Goal: Obtain resource: Download file/media

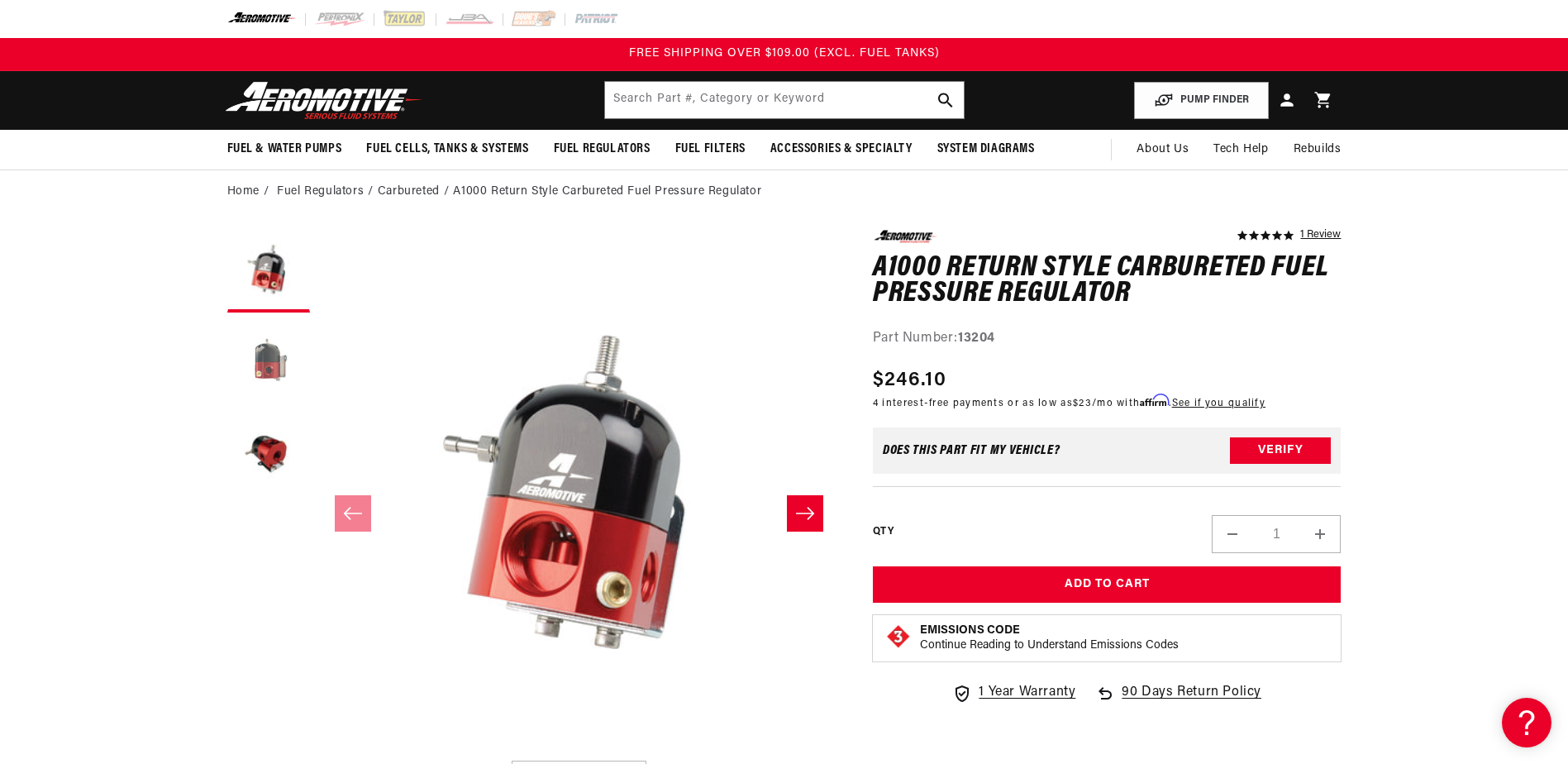
click at [269, 363] on button "Load image 2 in gallery view" at bounding box center [268, 362] width 82 height 82
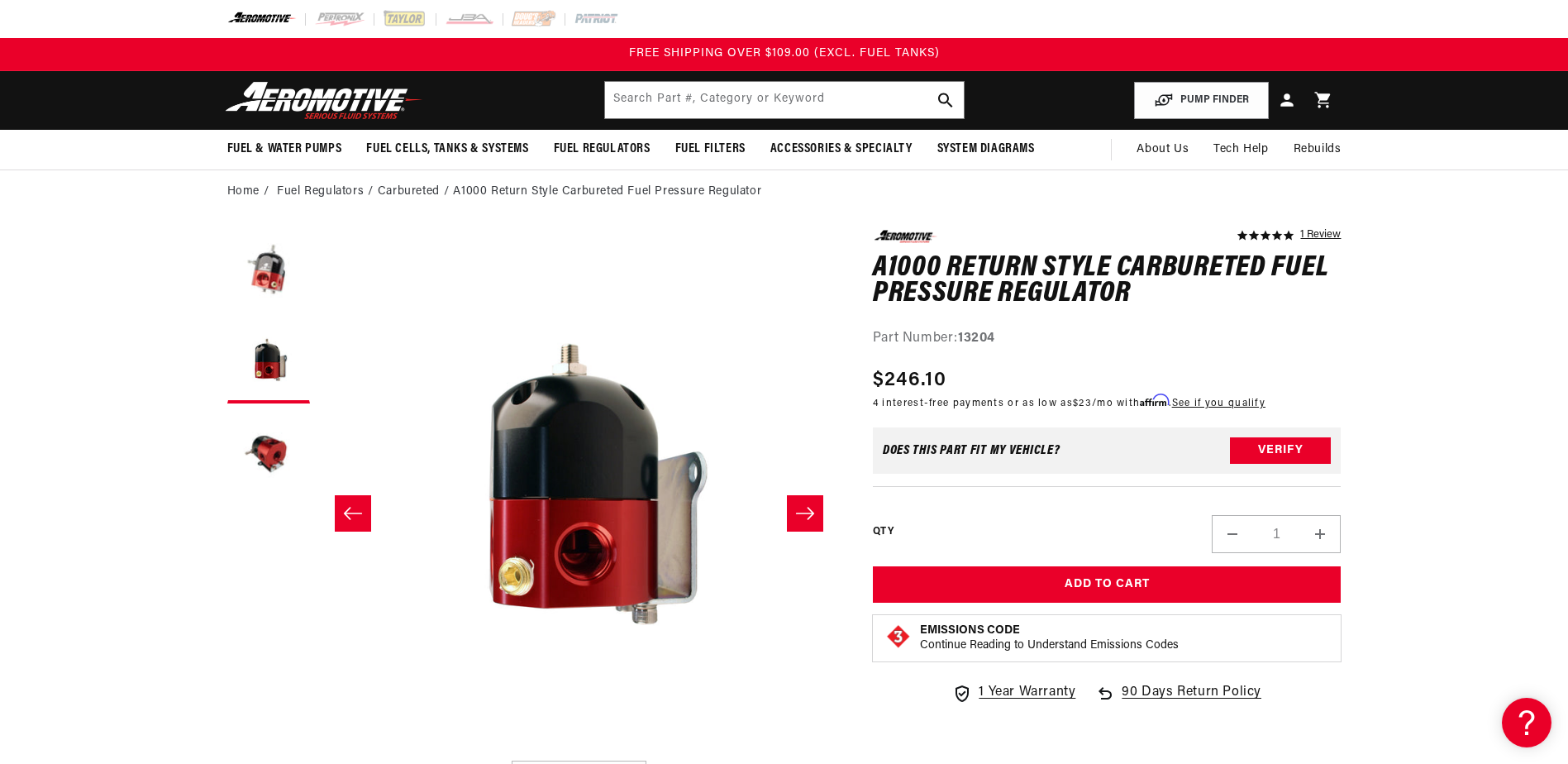
scroll to position [0, 522]
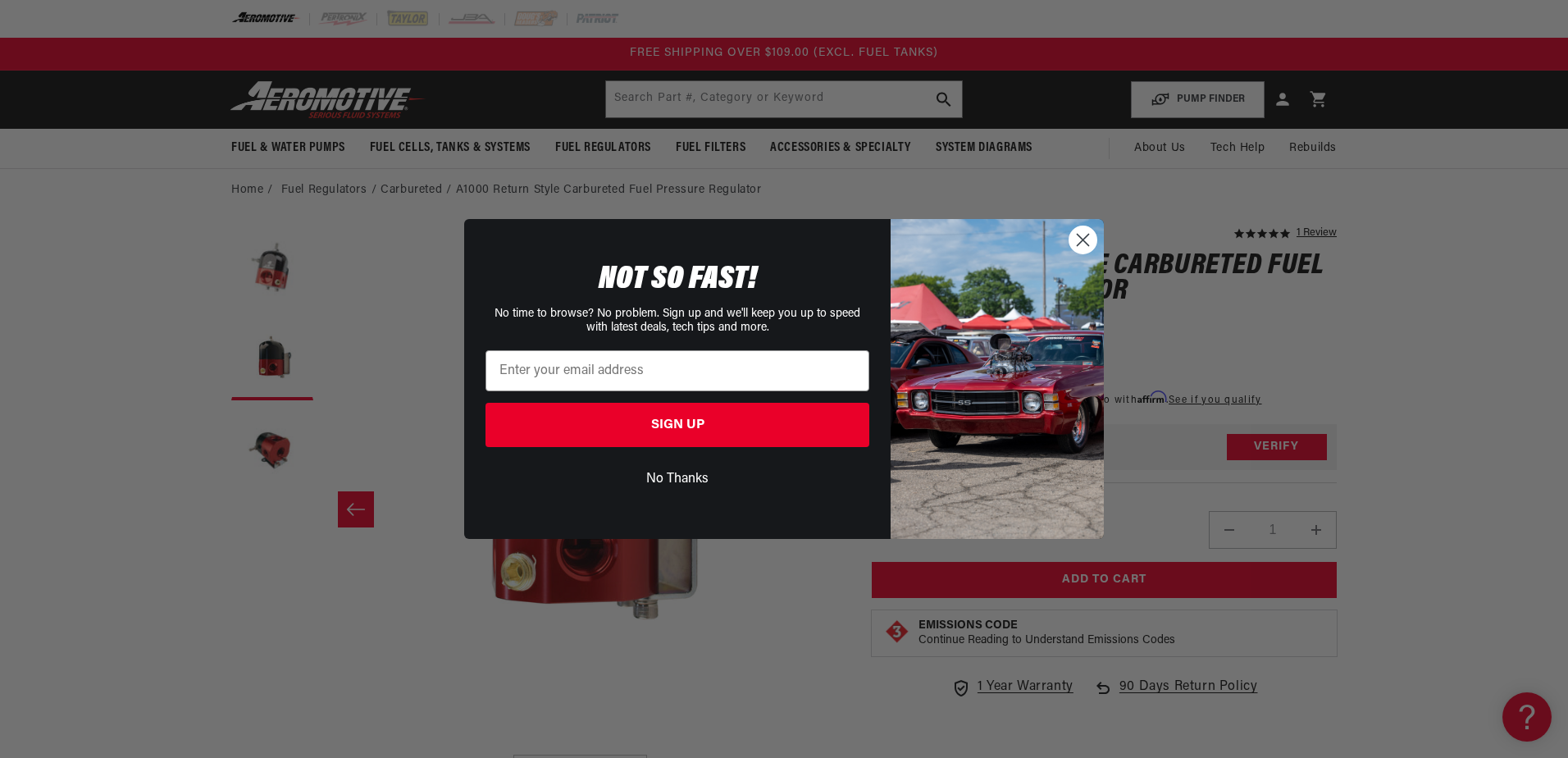
click at [1075, 239] on circle "Close dialog" at bounding box center [1083, 240] width 27 height 27
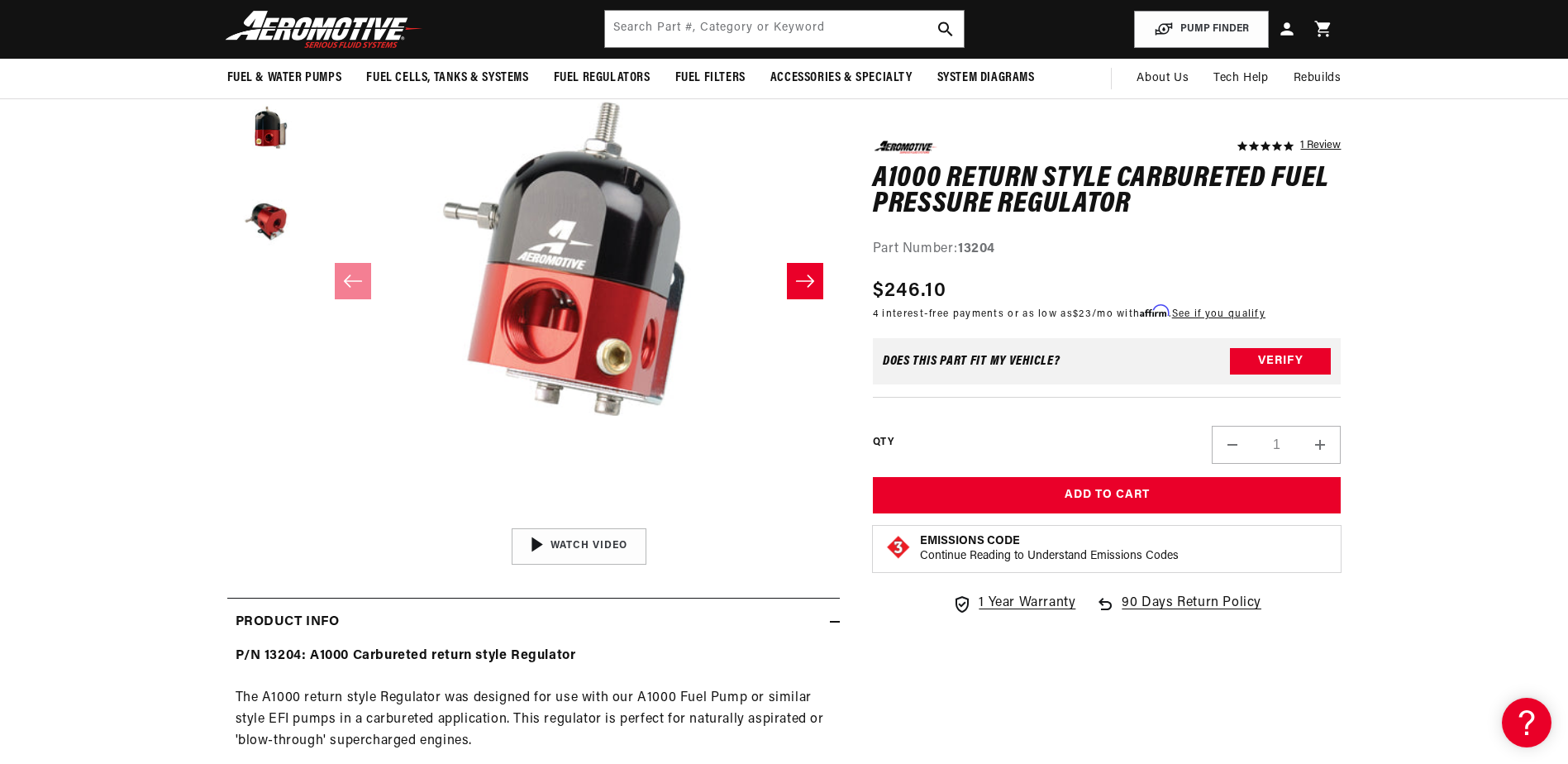
scroll to position [82, 0]
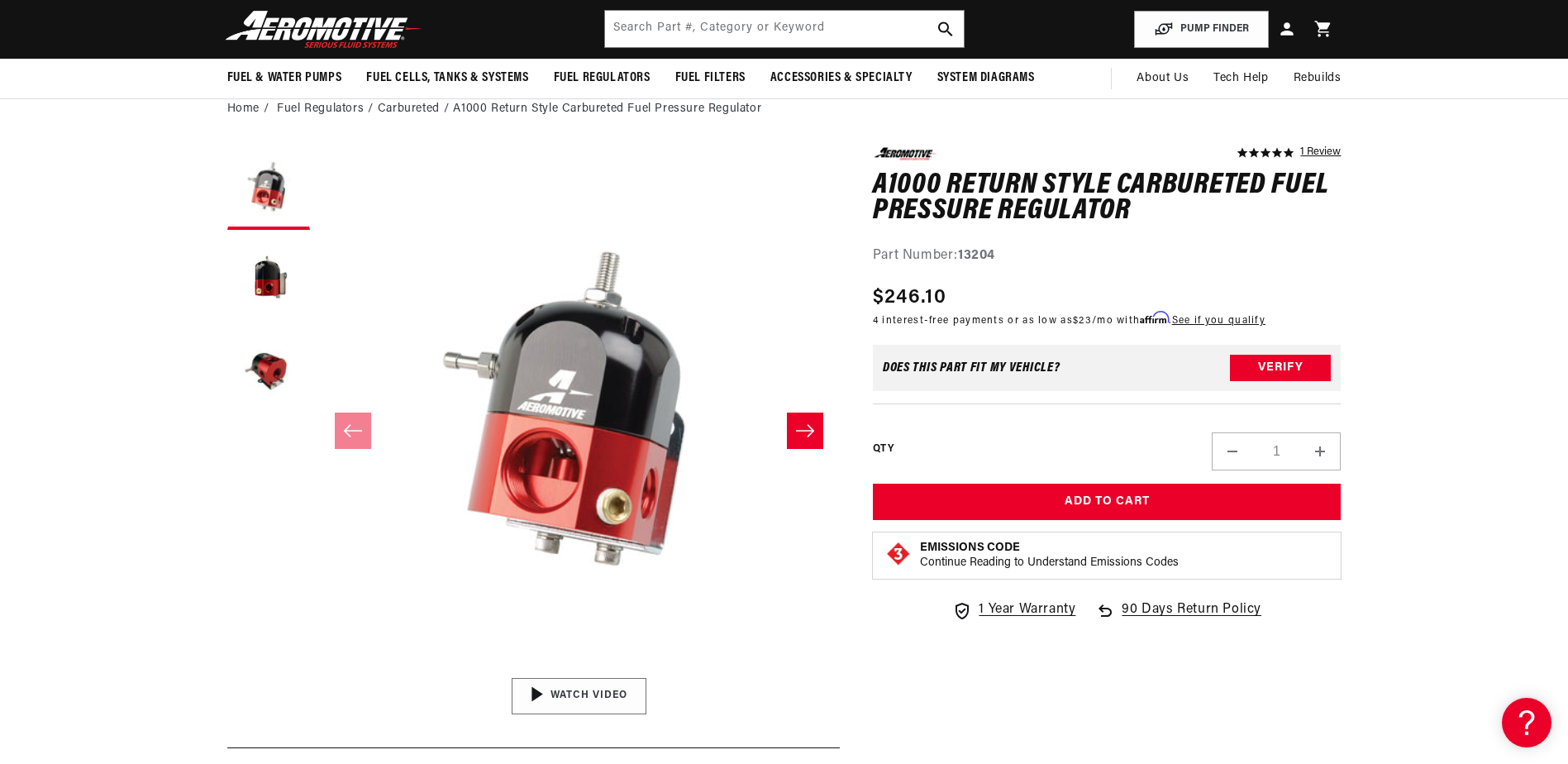
click at [600, 692] on img "Gallery Viewer" at bounding box center [579, 695] width 250 height 140
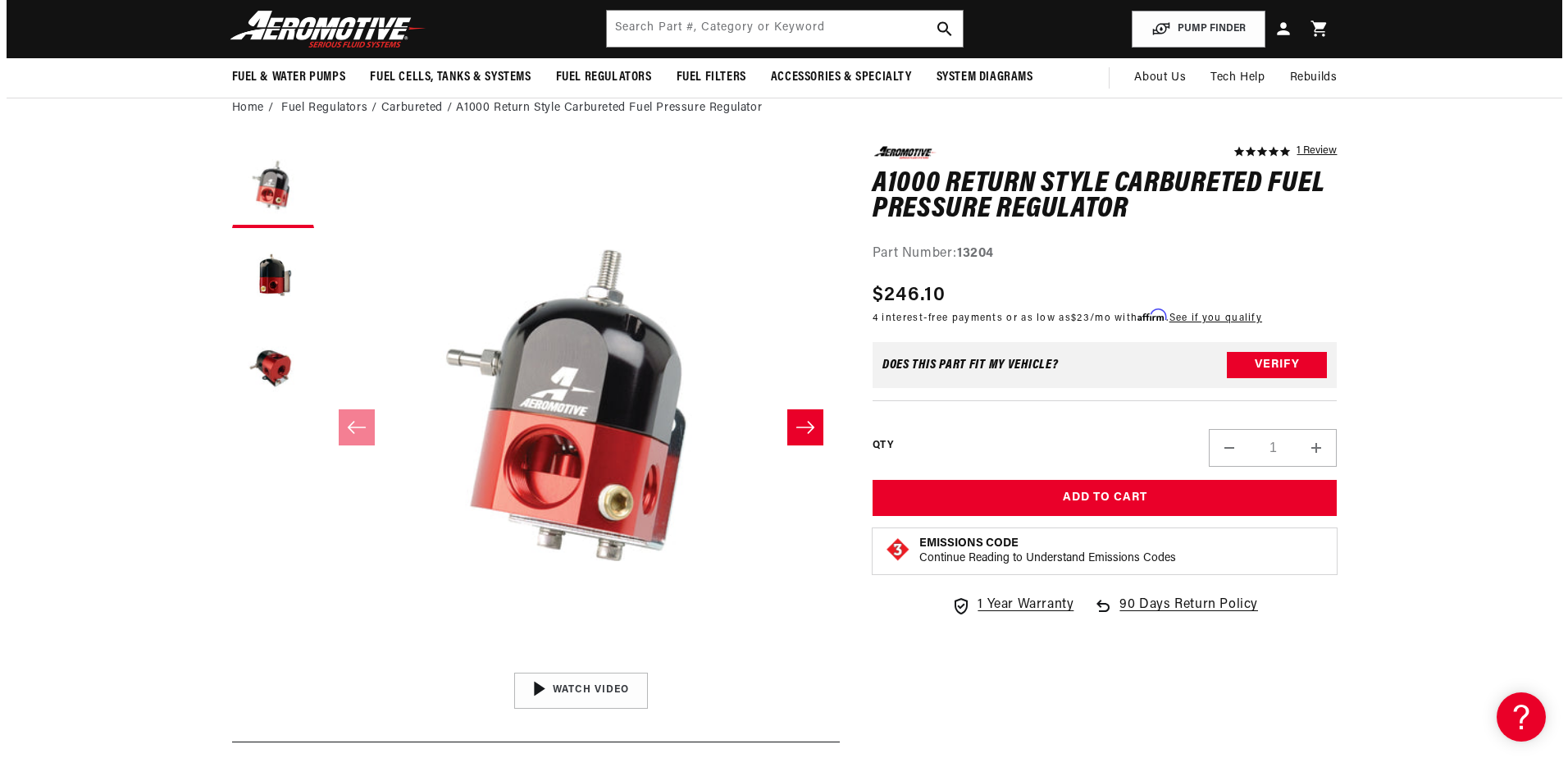
scroll to position [0, 0]
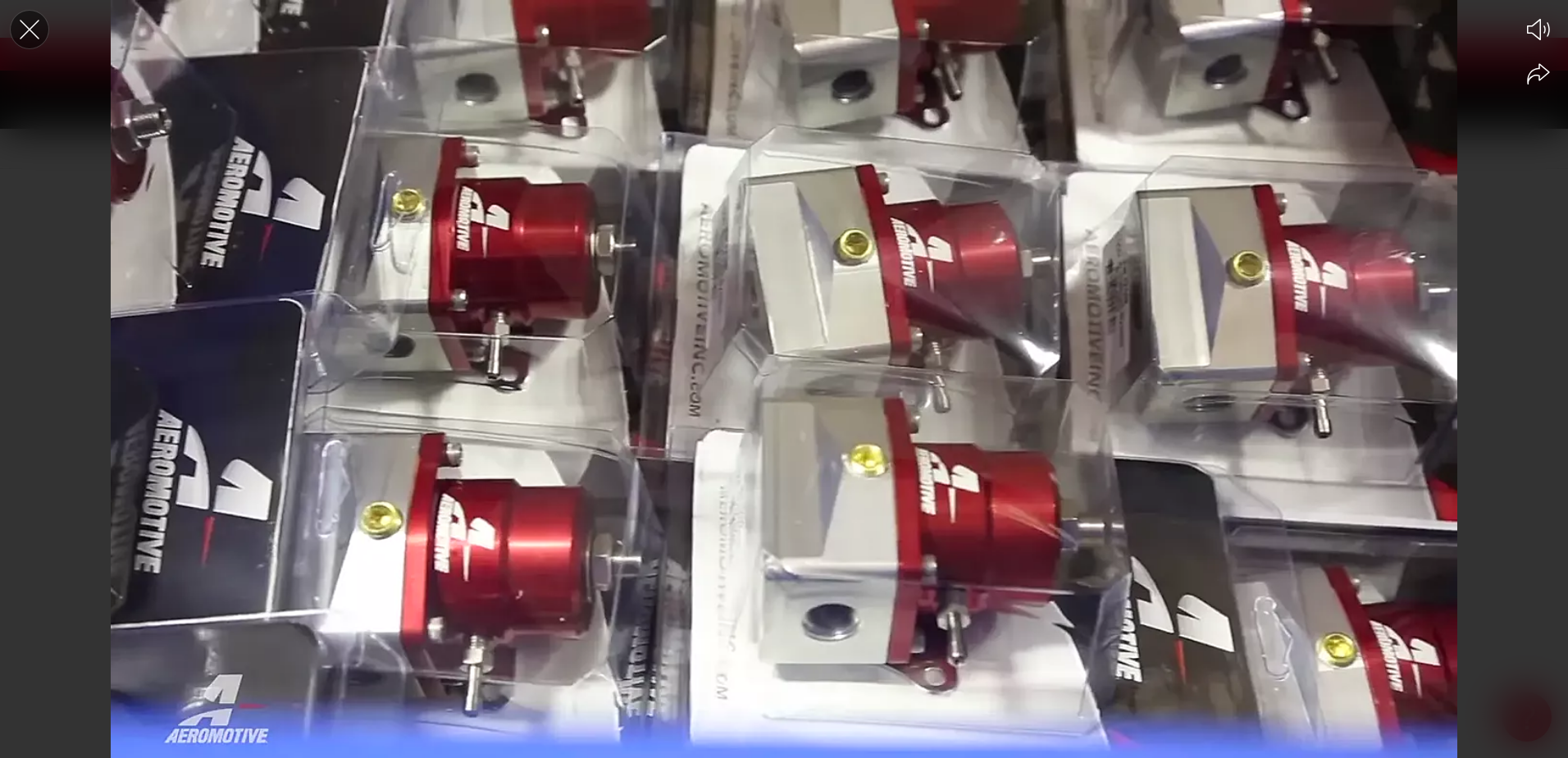
click at [34, 35] on icon "Close the video player" at bounding box center [30, 30] width 20 height 20
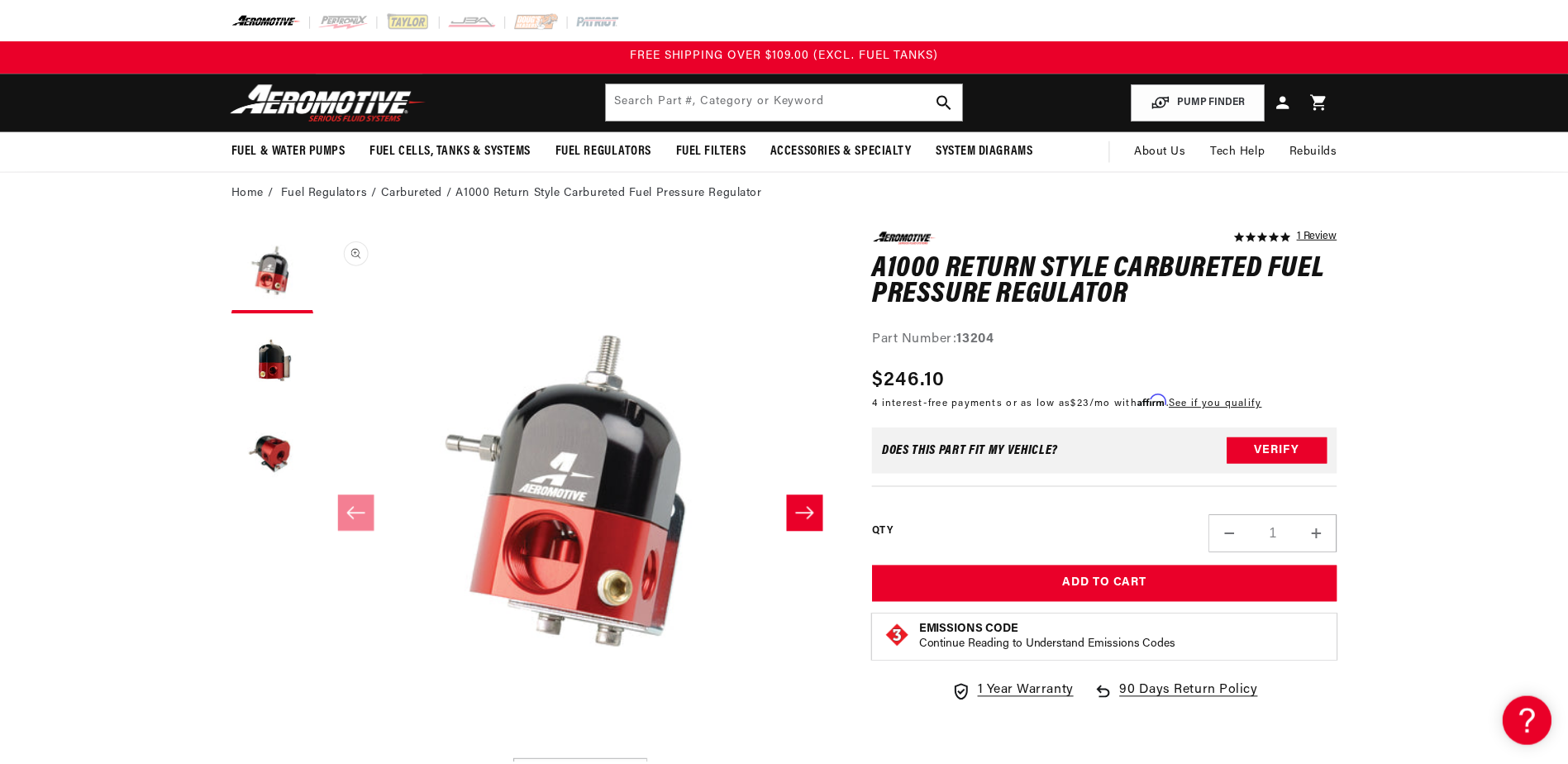
scroll to position [82, 0]
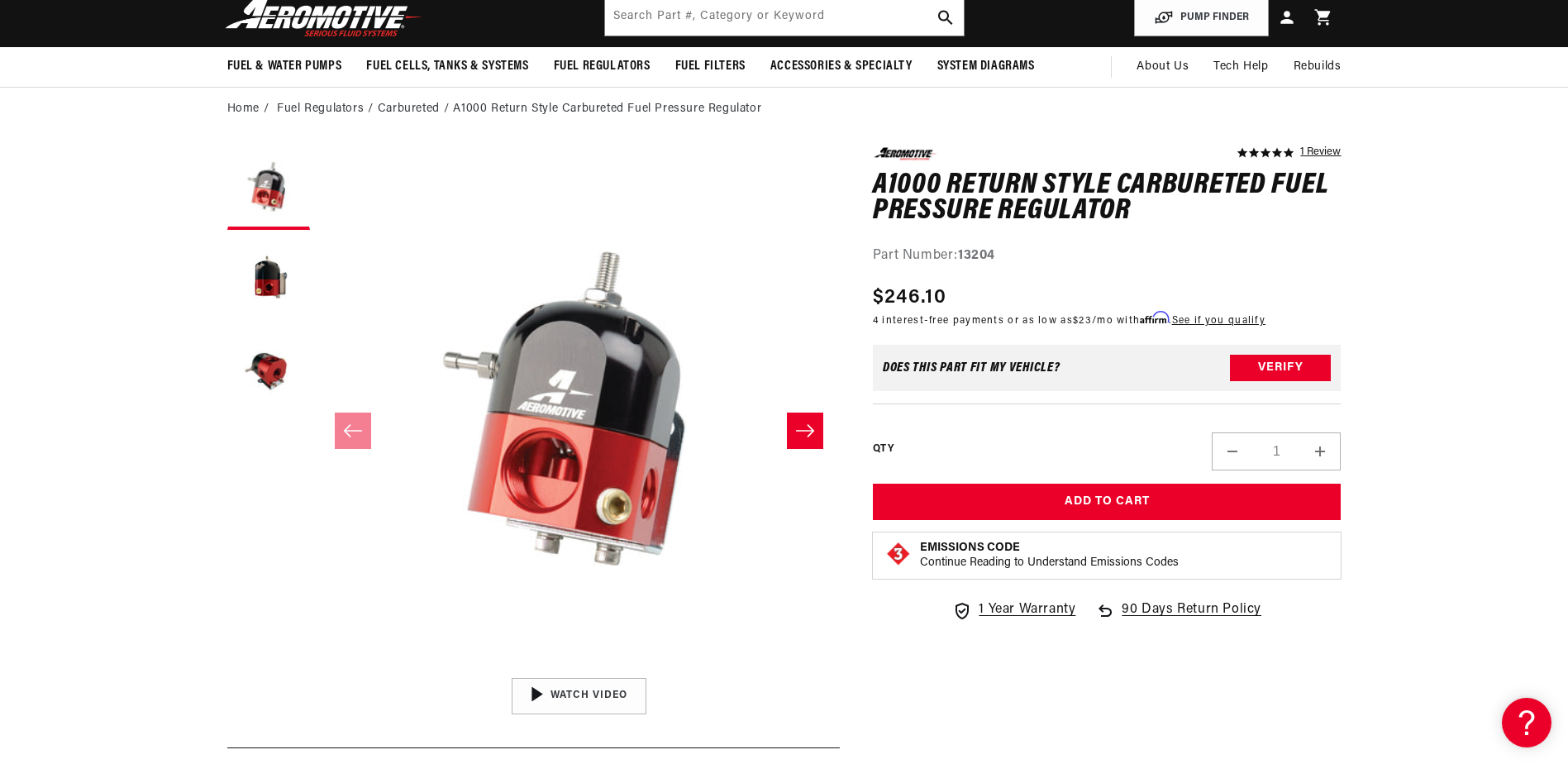
click at [402, 109] on li "Carbureted" at bounding box center [416, 109] width 76 height 18
click at [323, 108] on li "Fuel Regulators" at bounding box center [327, 109] width 101 height 18
click at [432, 110] on li "Carbureted" at bounding box center [416, 109] width 76 height 18
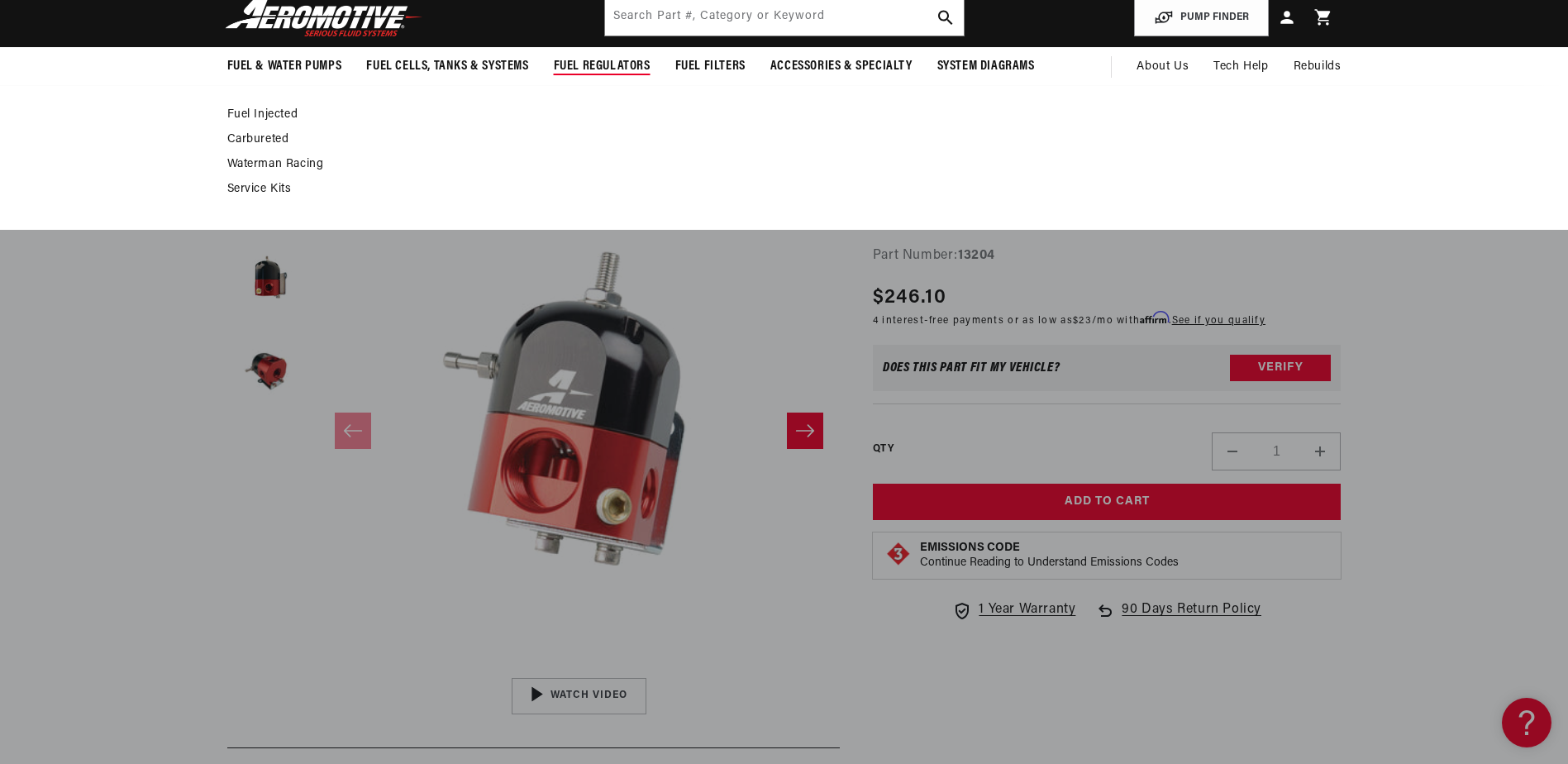
click at [249, 138] on link "Carbureted" at bounding box center [776, 139] width 1098 height 14
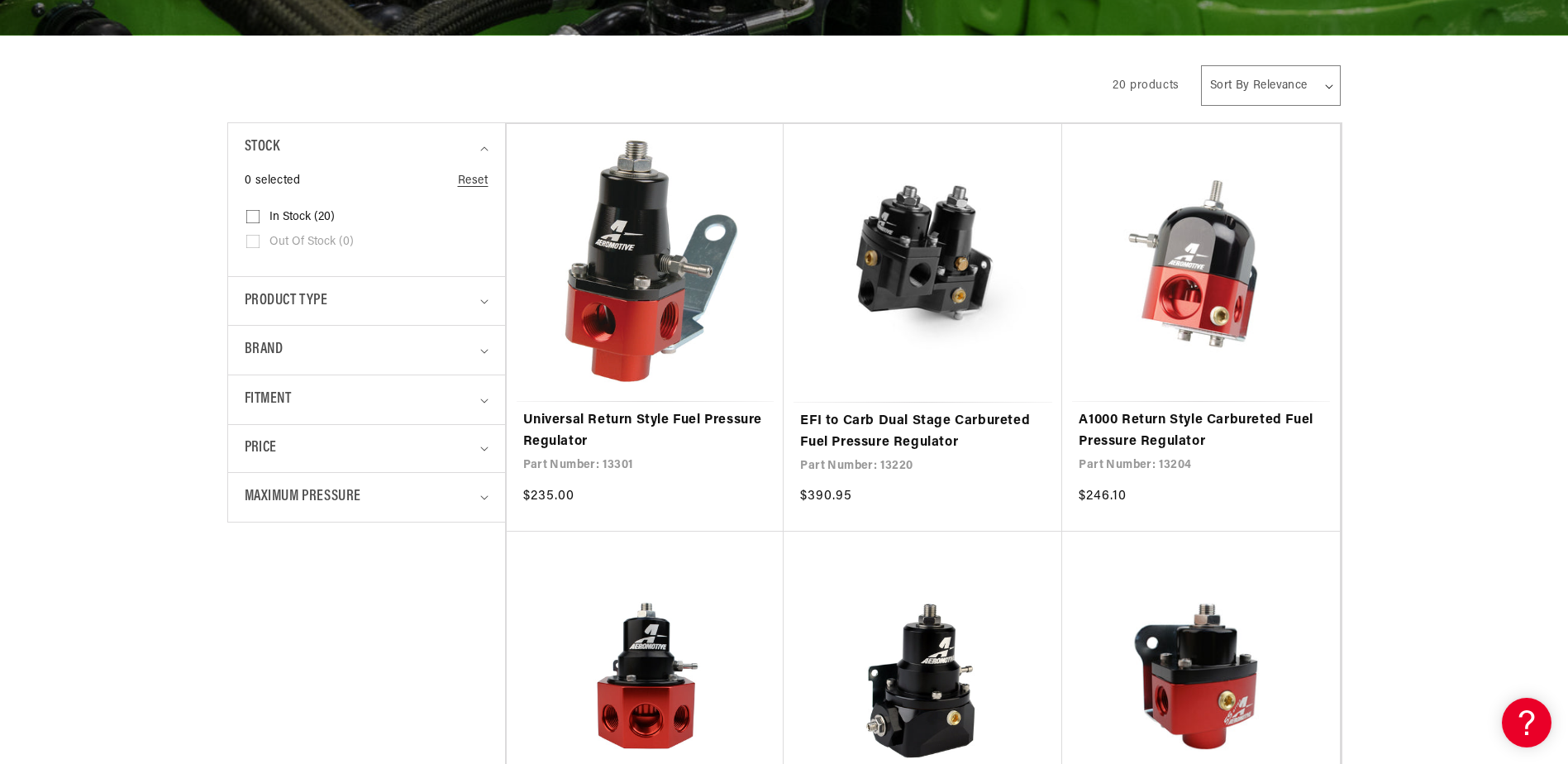
click at [494, 493] on details "Maximum Pressure 0 selected Reset Maximum Pressure 5 PSI (1) 5 PSI (1 product) …" at bounding box center [366, 496] width 277 height 50
click at [483, 495] on summary "Maximum Pressure" at bounding box center [367, 497] width 244 height 49
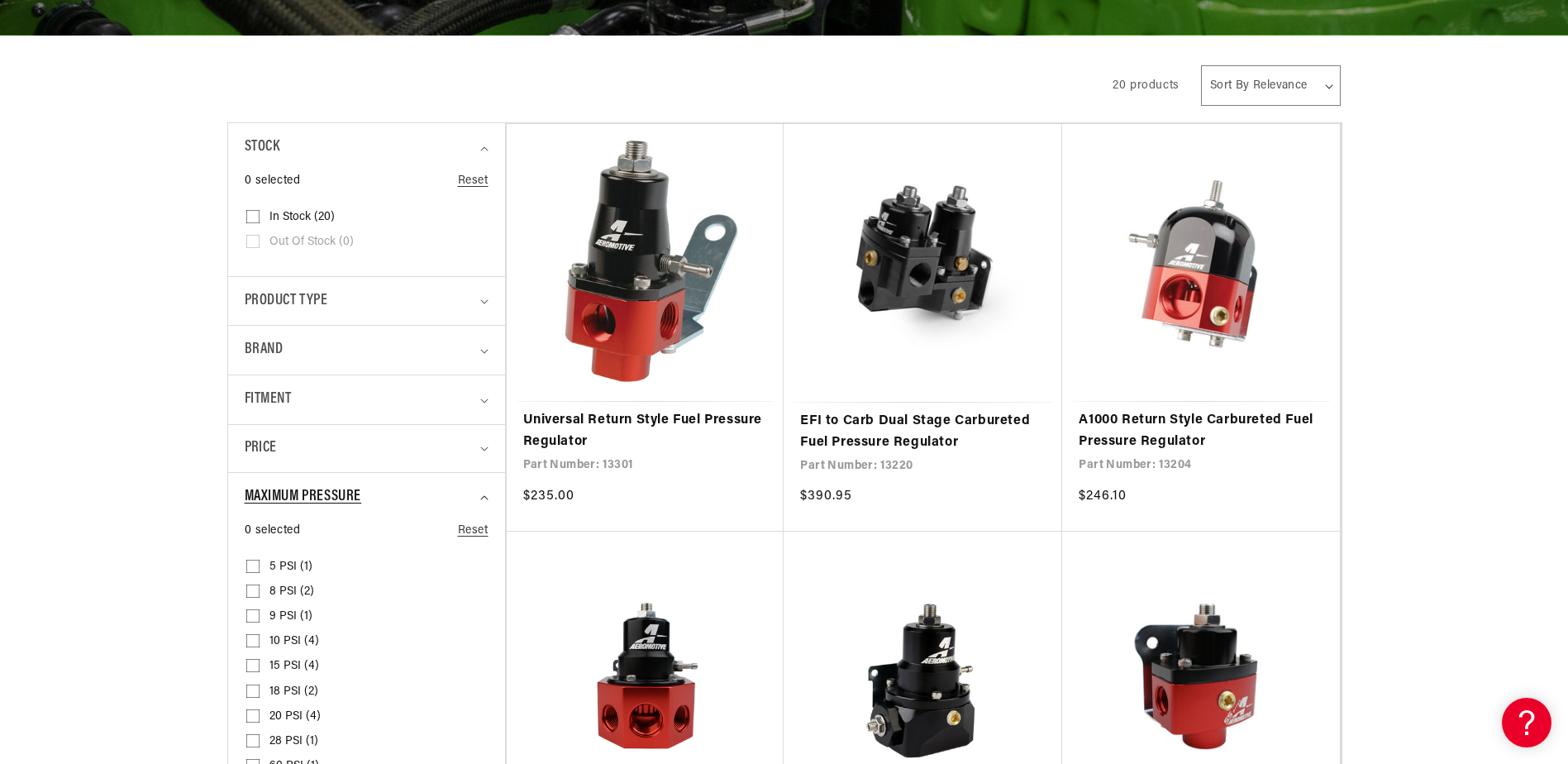
click at [483, 495] on summary "Maximum Pressure" at bounding box center [367, 497] width 244 height 49
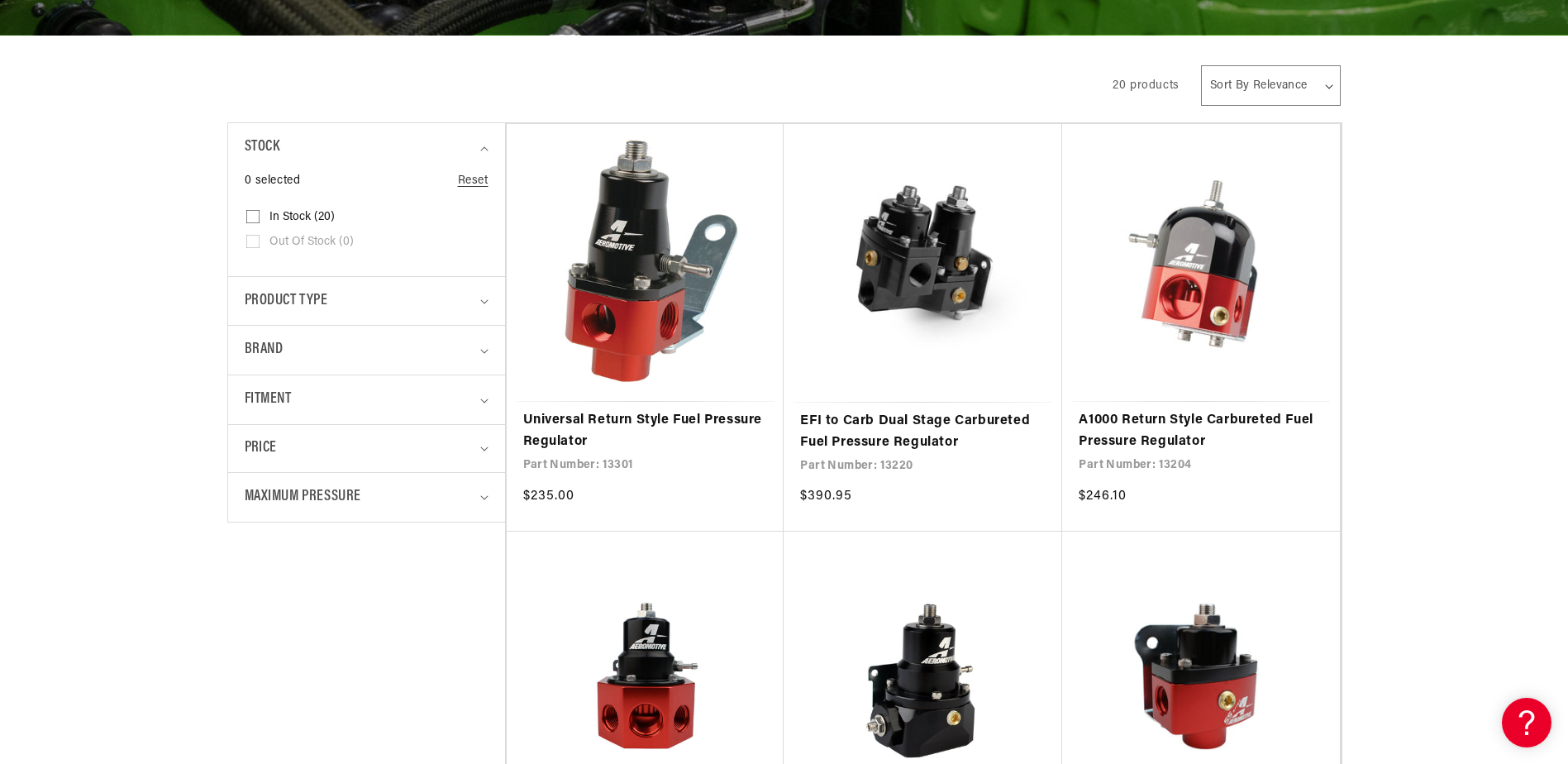
click at [488, 448] on details "Price The highest price is $594.65 Reset $ From To" at bounding box center [366, 448] width 277 height 48
click at [486, 396] on summary "Fitment" at bounding box center [367, 400] width 244 height 49
click at [485, 349] on icon "Brand (0 selected)" at bounding box center [484, 351] width 8 height 5
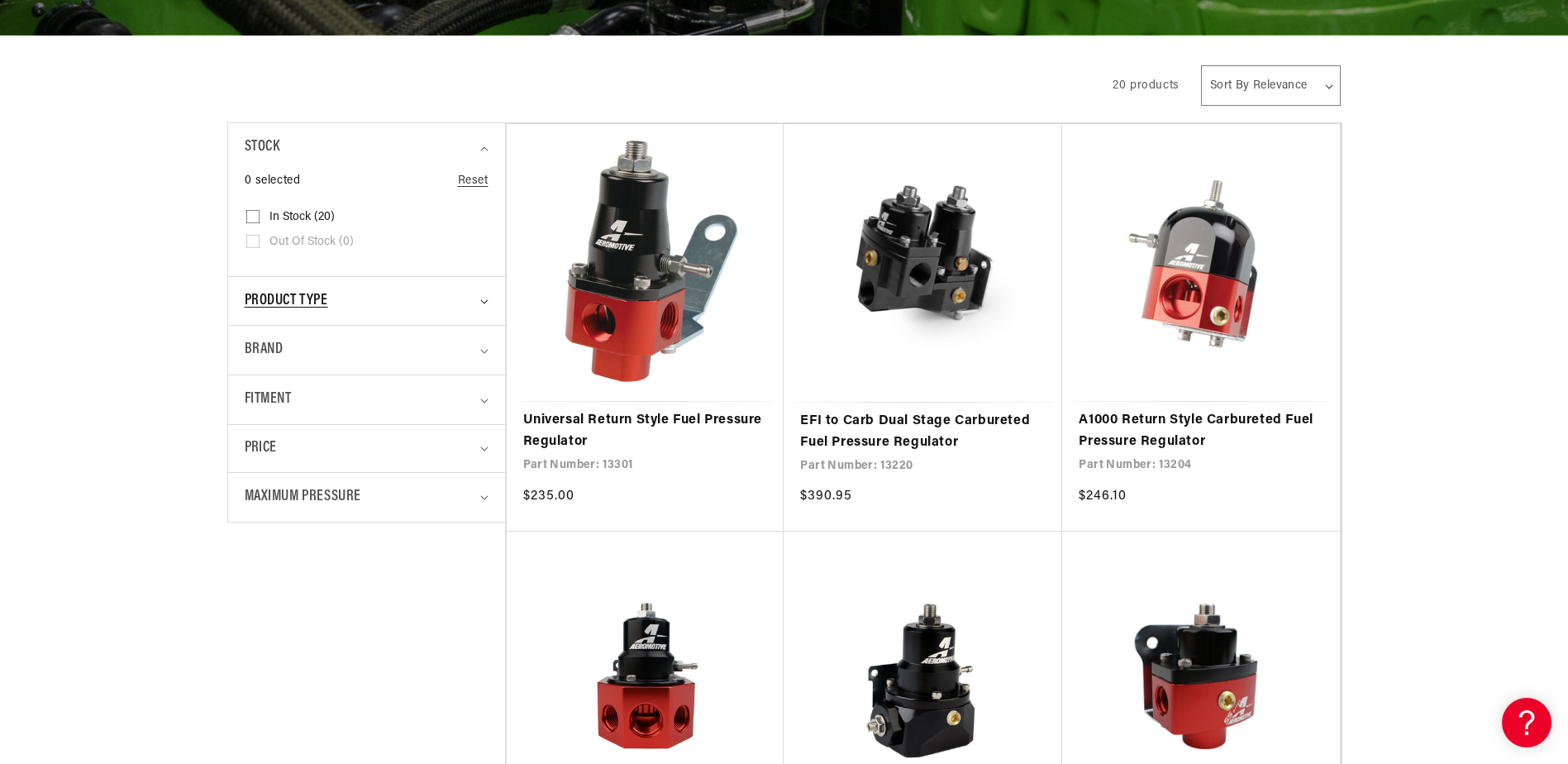
click at [484, 302] on icon "Product type (0 selected)" at bounding box center [484, 301] width 8 height 5
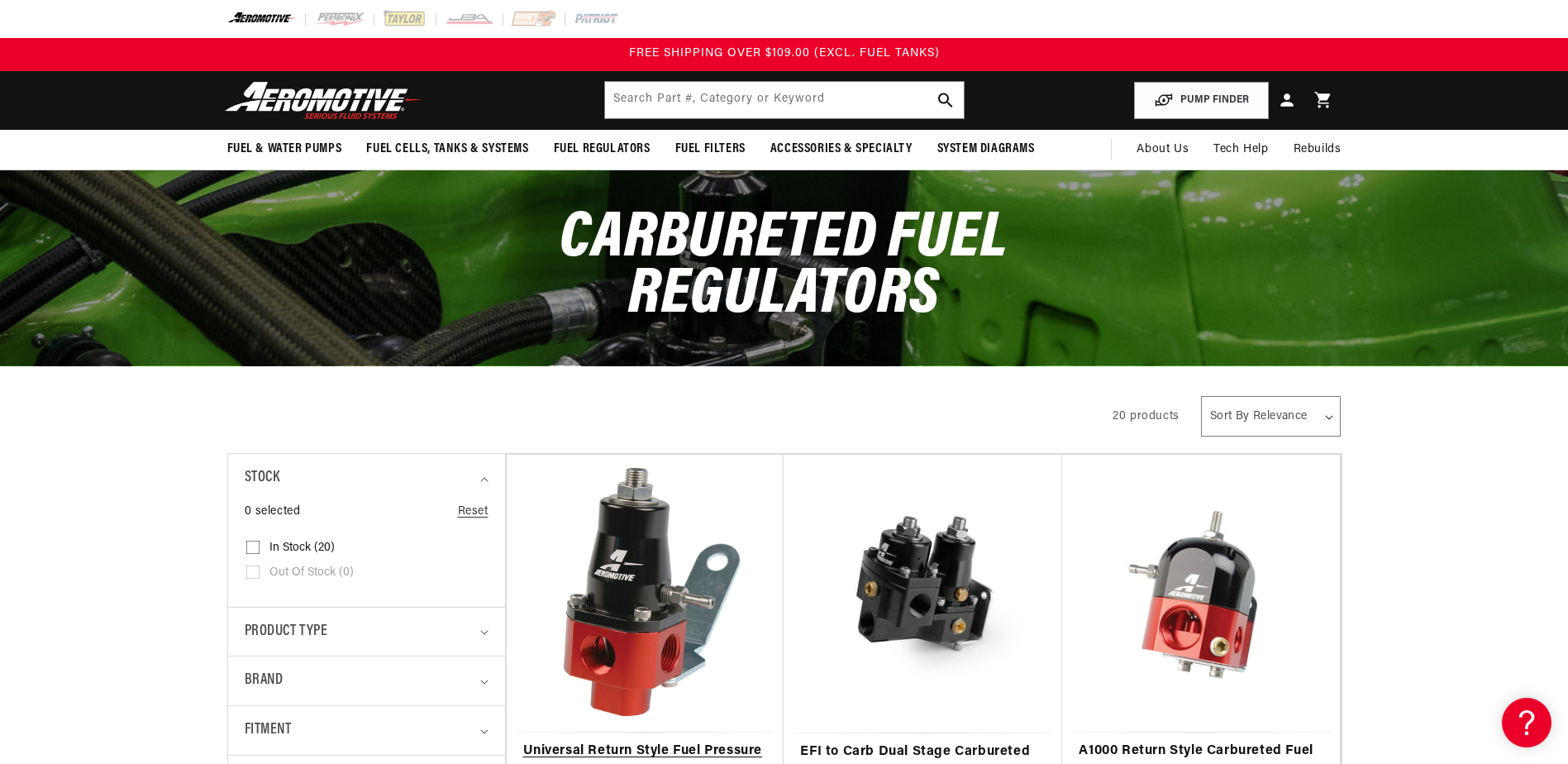
click at [704, 740] on link "Universal Return Style Fuel Pressure Regulator" at bounding box center [646, 761] width 245 height 42
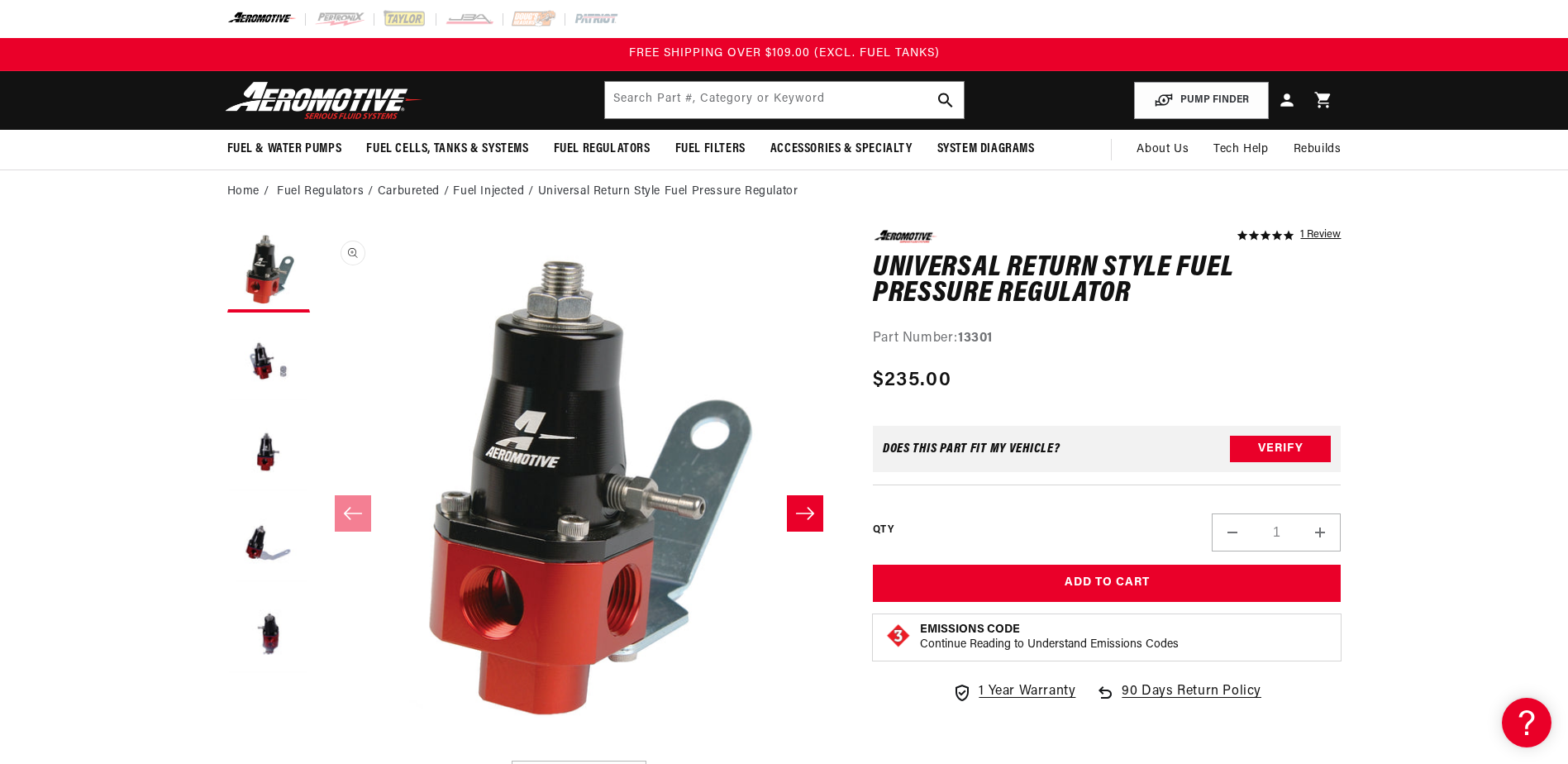
scroll to position [1, 0]
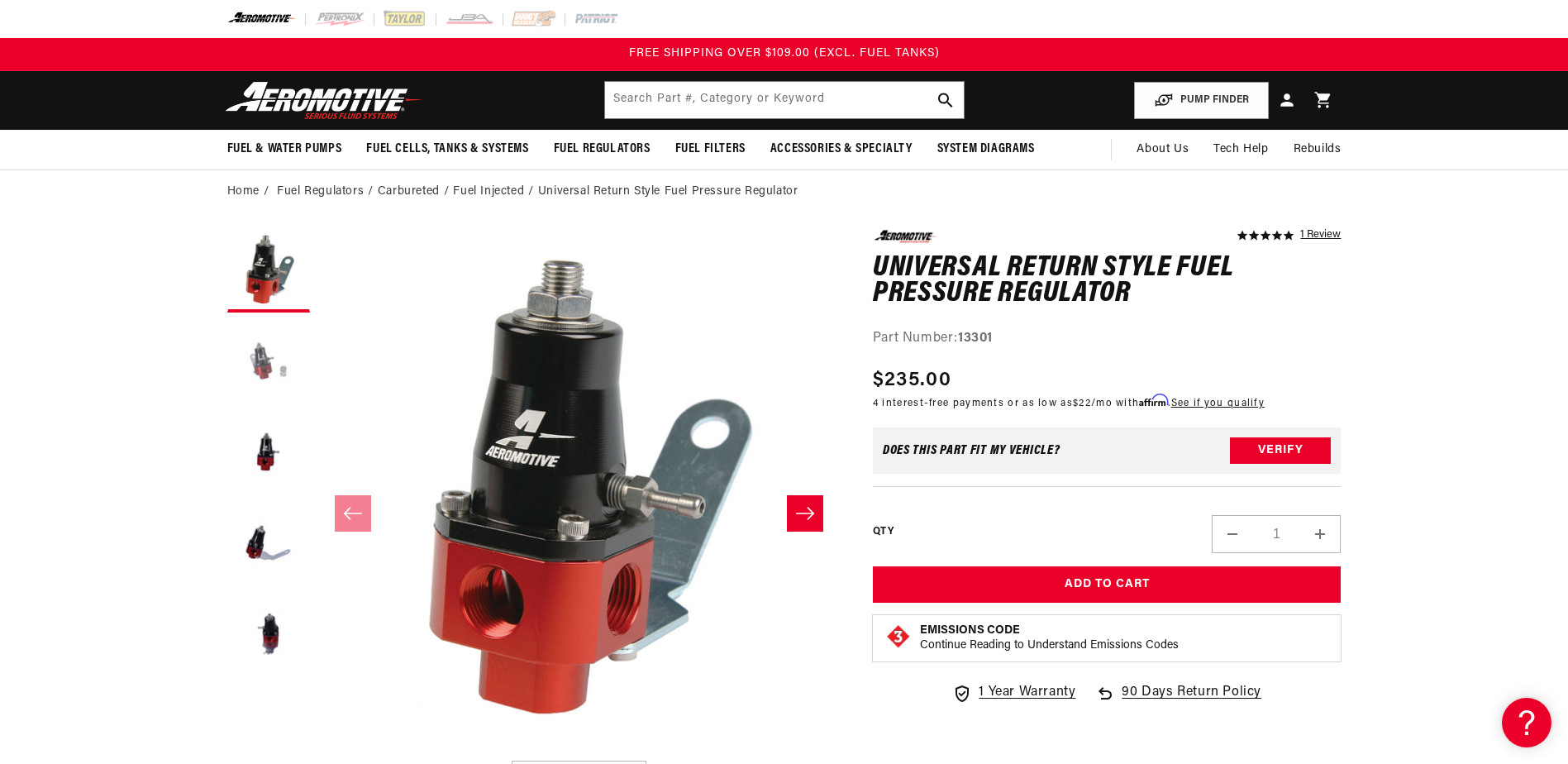
click at [276, 368] on button "Load image 2 in gallery view" at bounding box center [268, 362] width 82 height 82
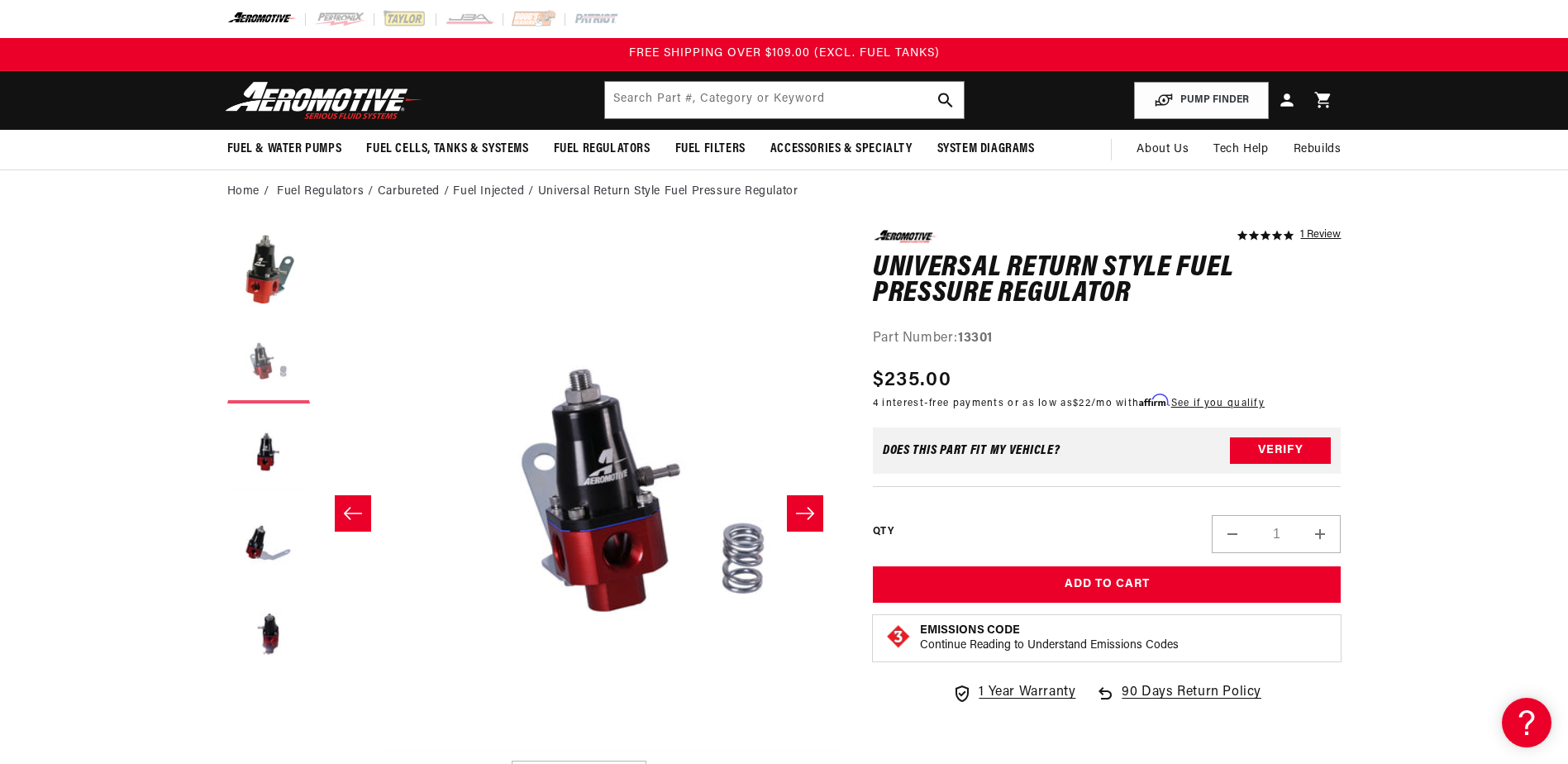
scroll to position [1, 522]
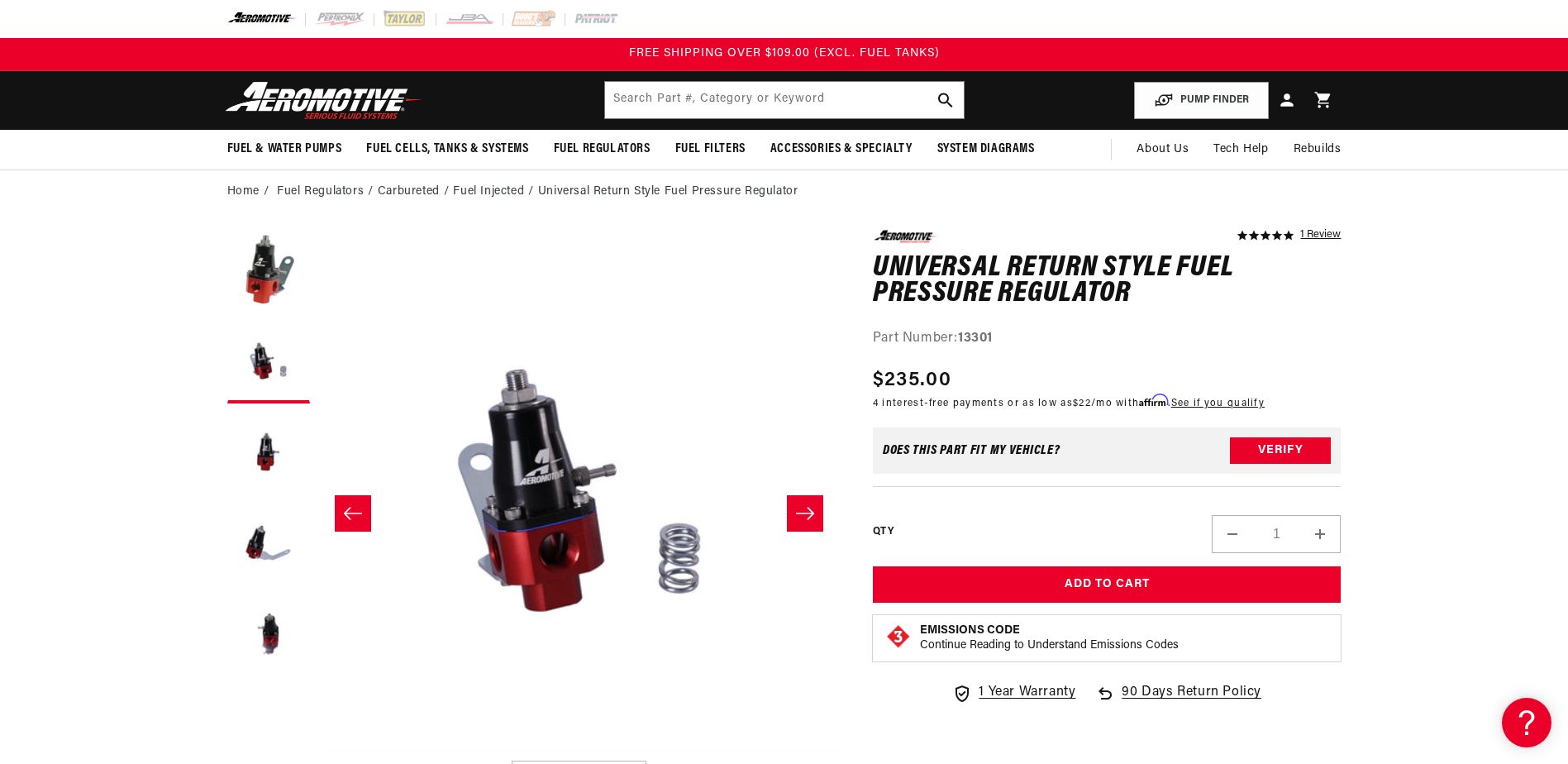
click at [806, 523] on button "Slide right" at bounding box center [805, 514] width 36 height 36
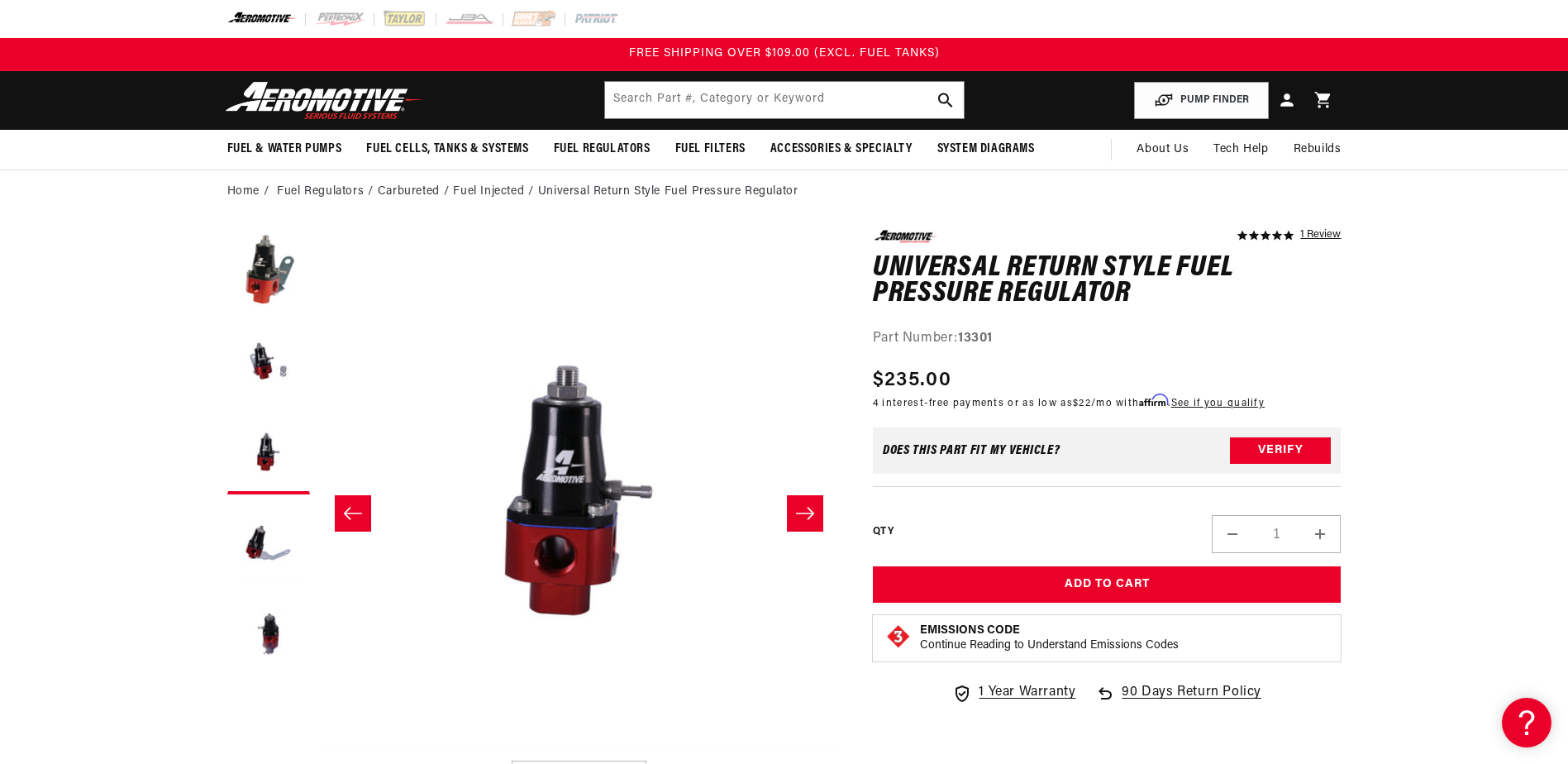
click at [806, 523] on button "Slide right" at bounding box center [805, 514] width 36 height 36
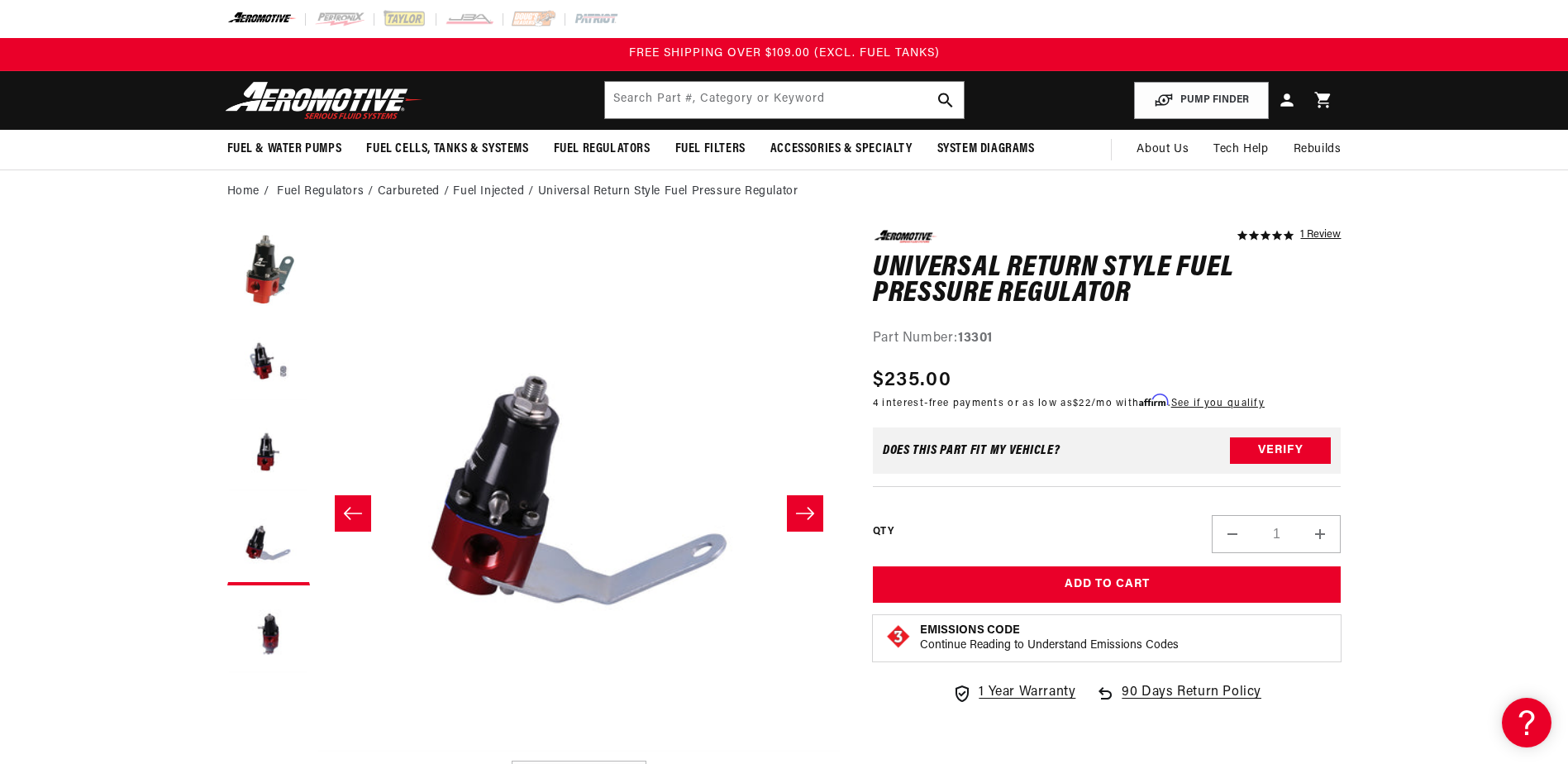
click at [806, 523] on button "Slide right" at bounding box center [805, 514] width 36 height 36
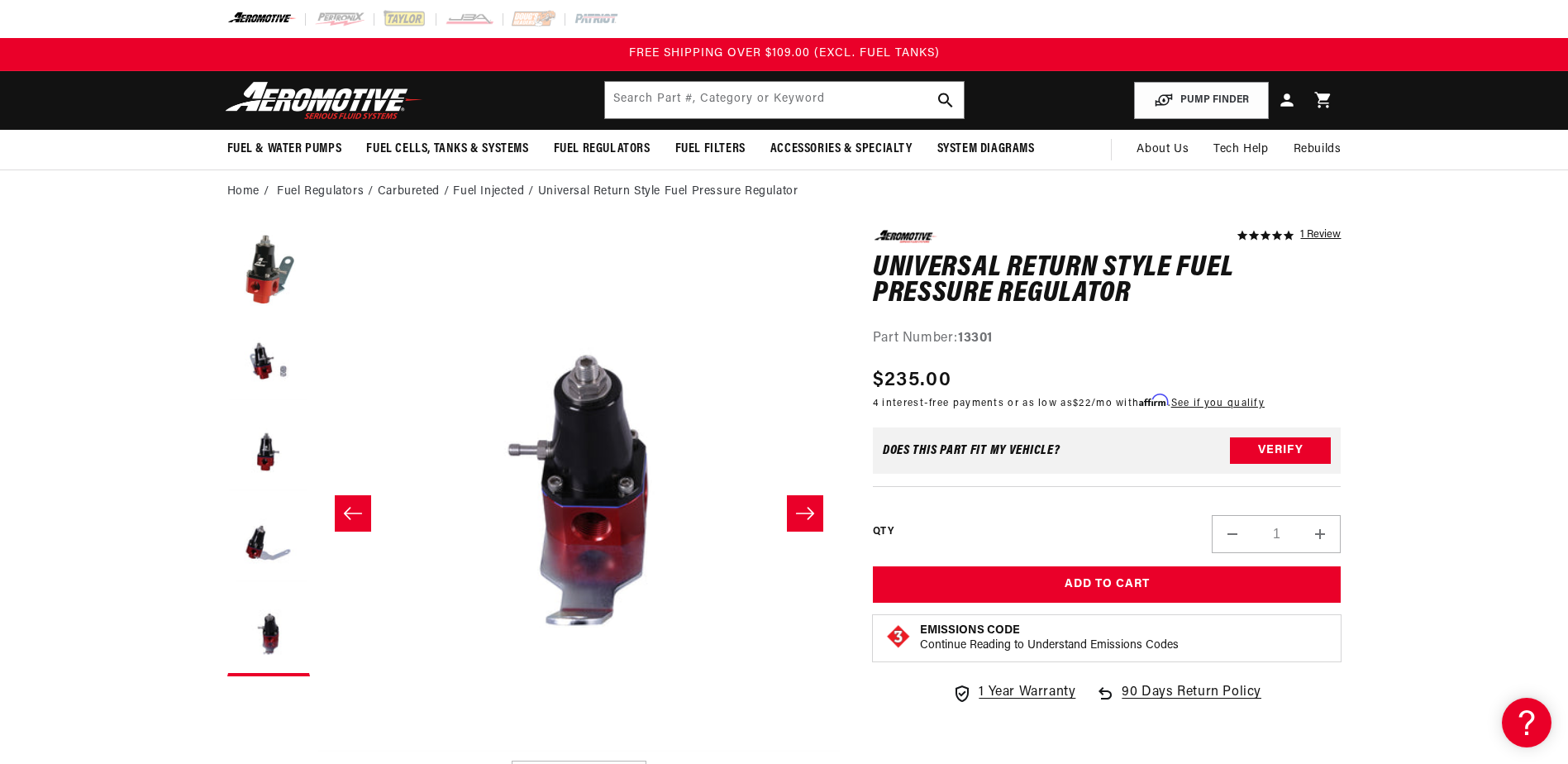
click at [806, 523] on button "Slide right" at bounding box center [805, 514] width 36 height 36
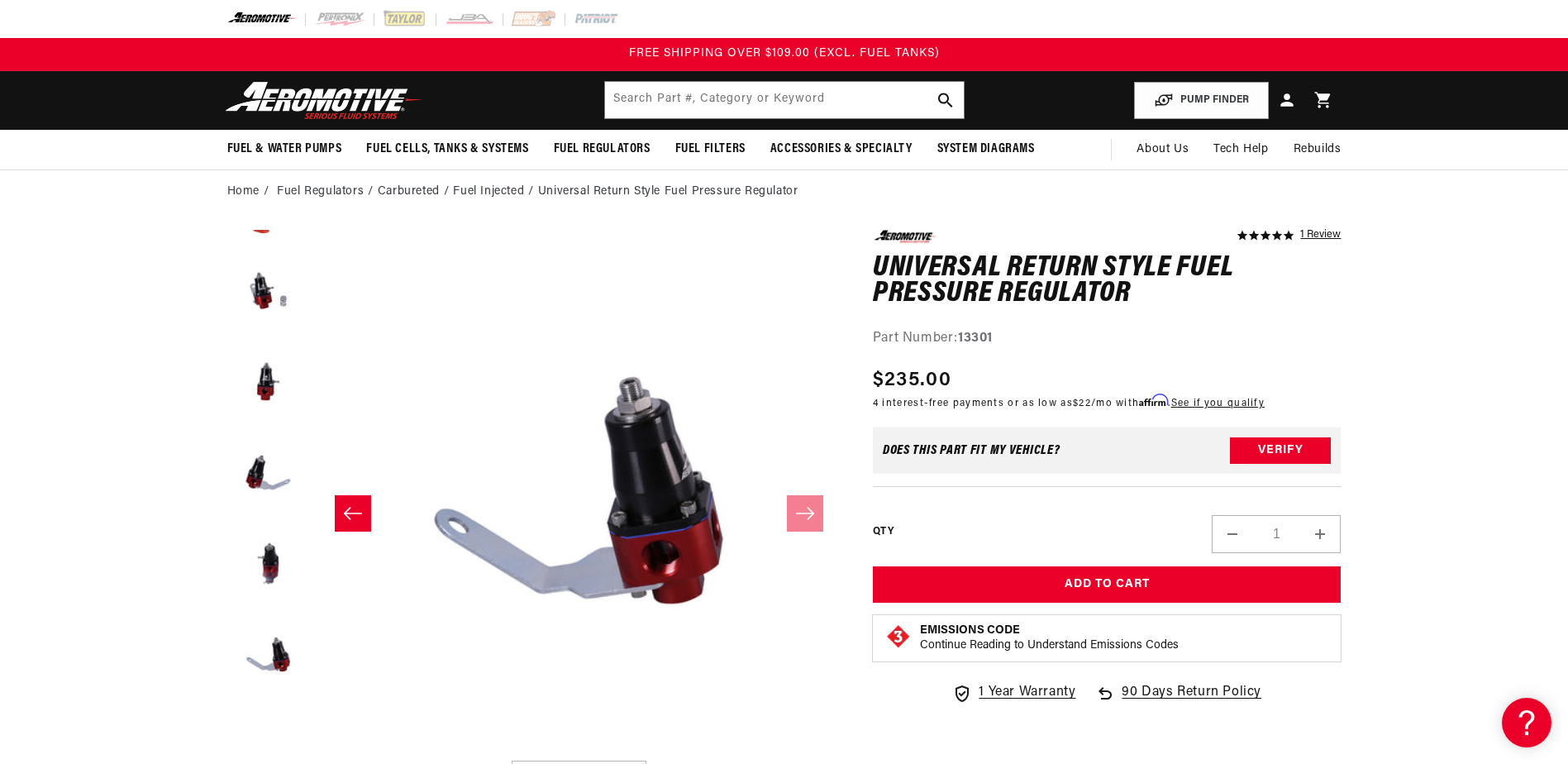
scroll to position [91, 0]
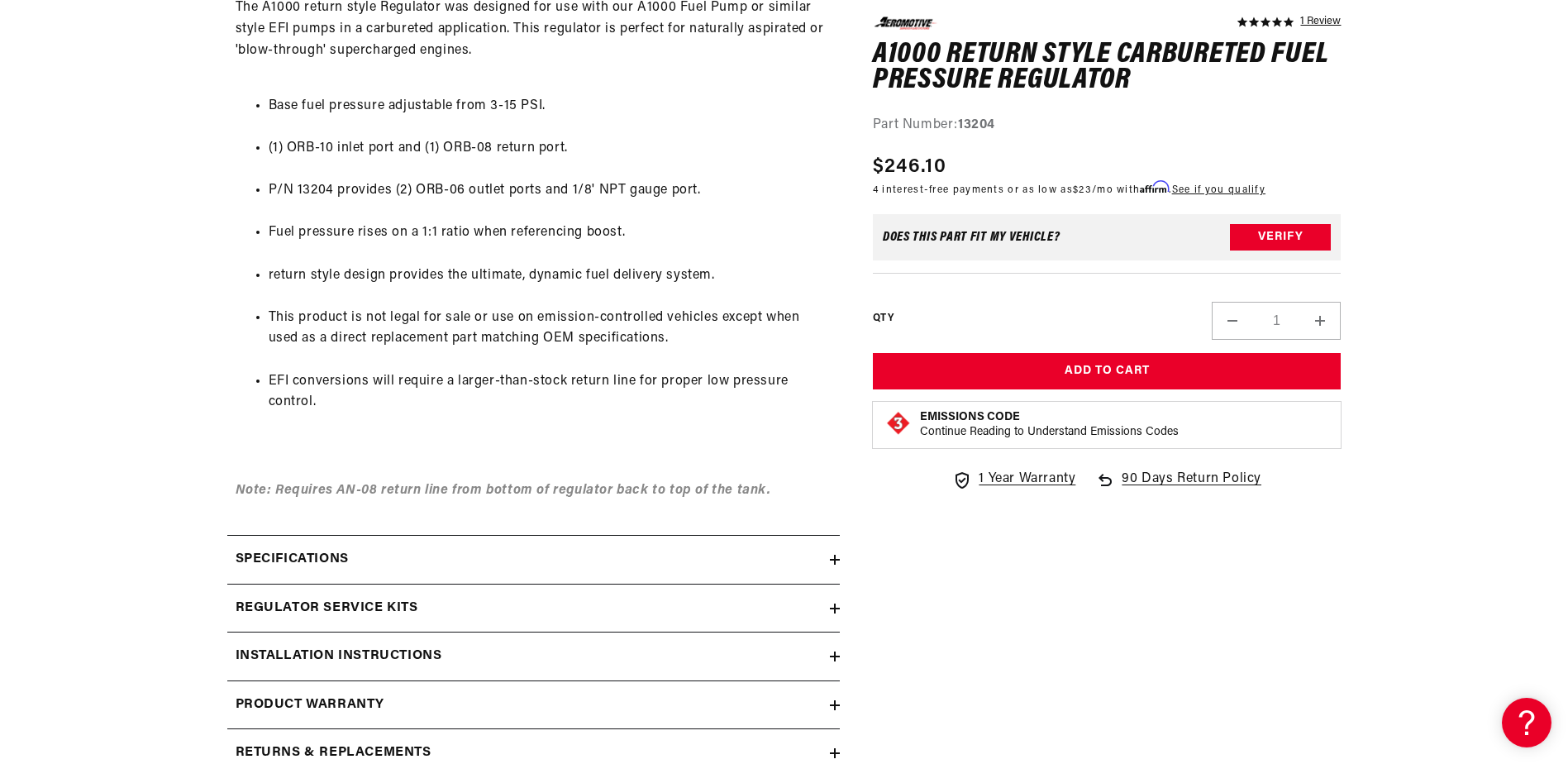
scroll to position [1074, 0]
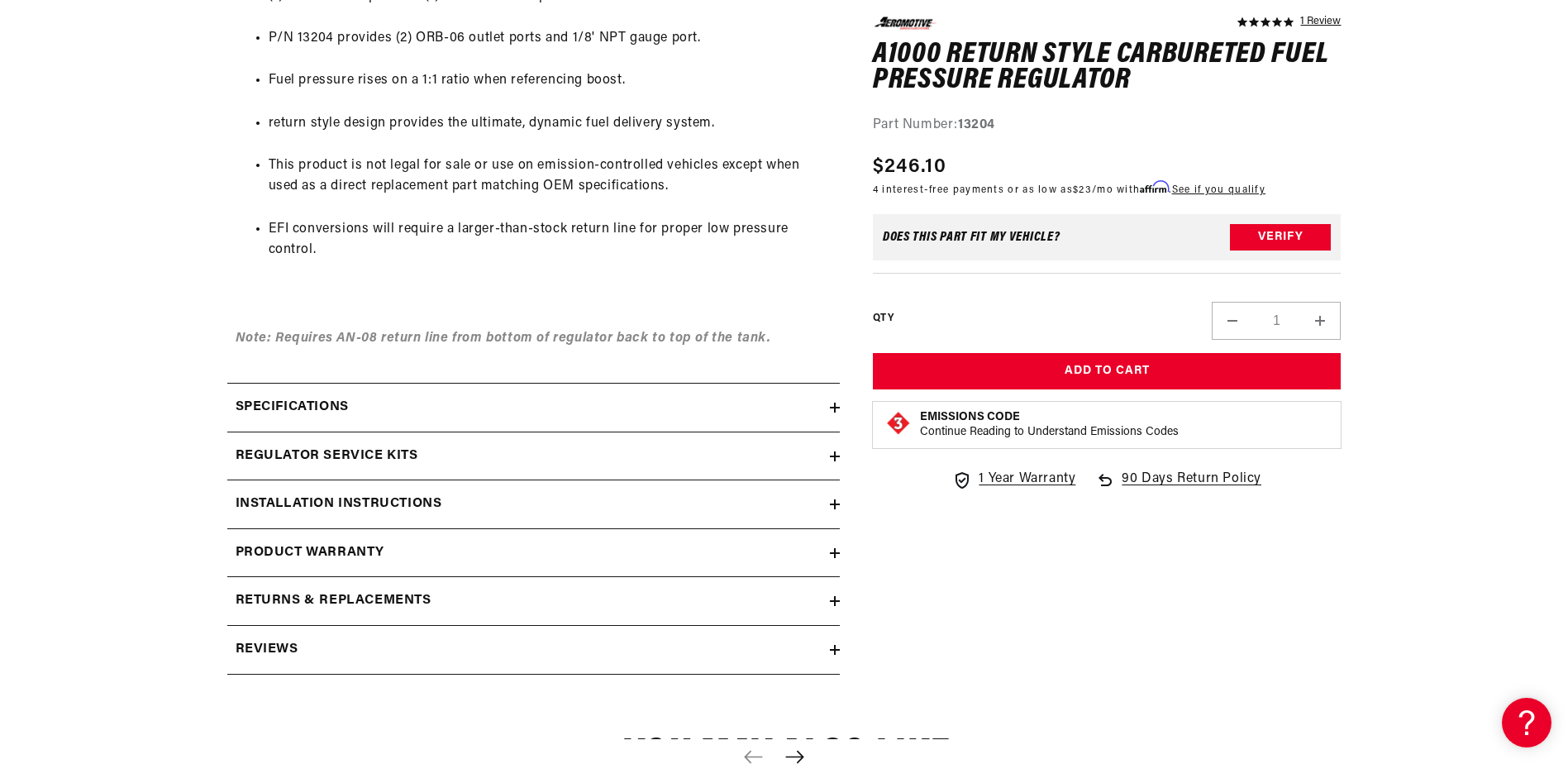
click at [833, 409] on icon at bounding box center [835, 407] width 10 height 10
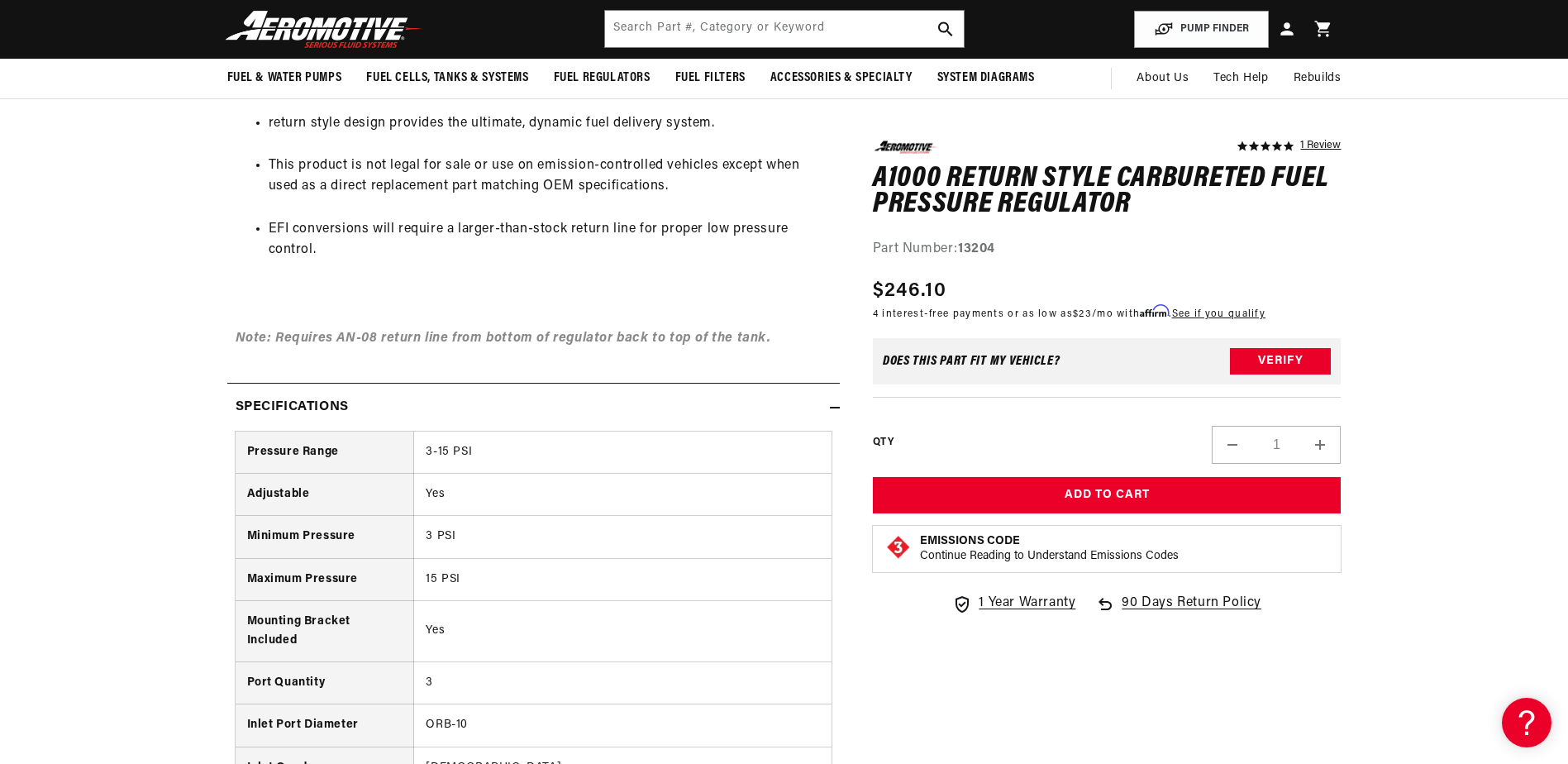
click at [838, 409] on icon at bounding box center [835, 407] width 10 height 10
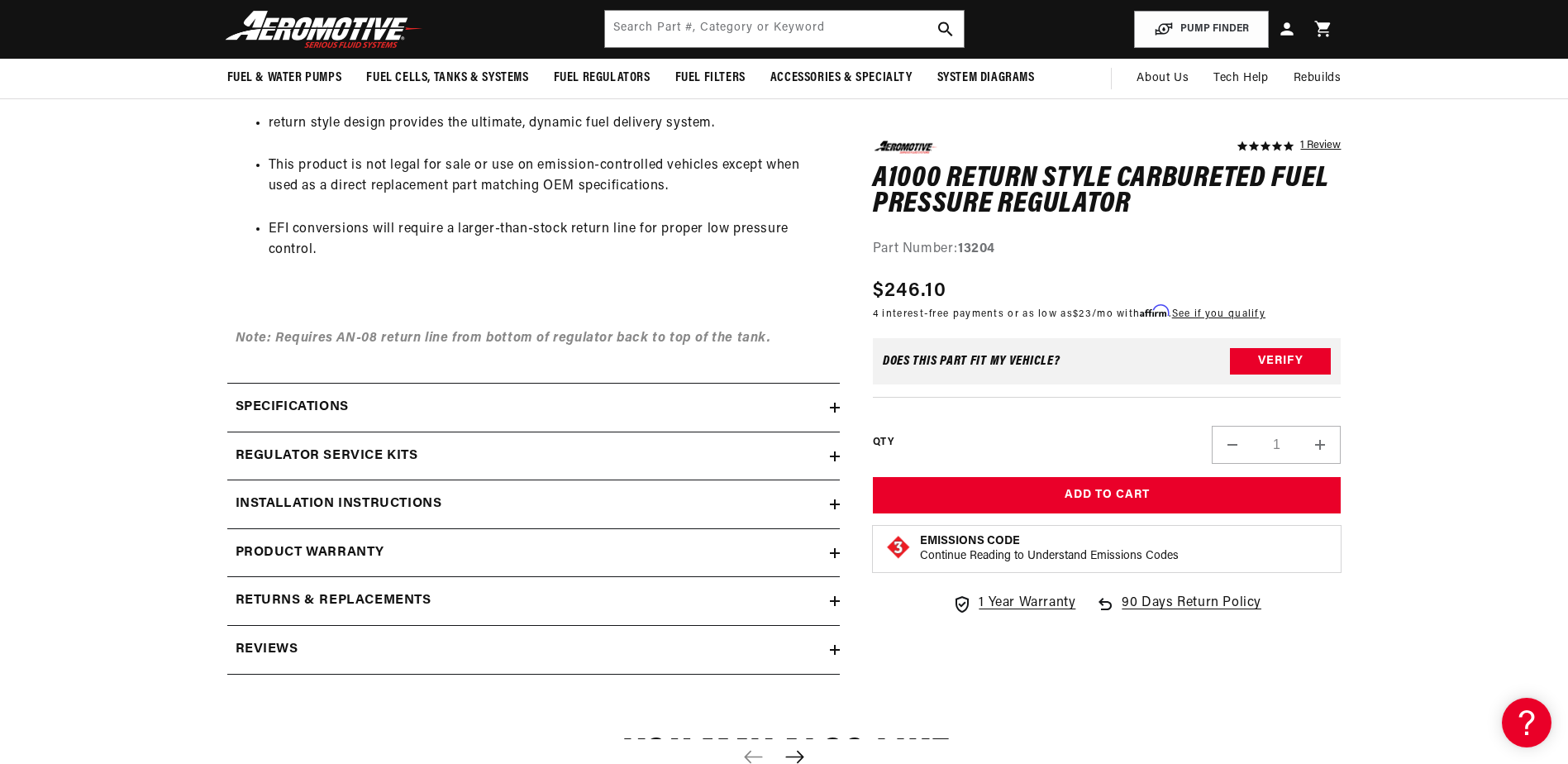
click at [836, 454] on icon at bounding box center [835, 456] width 10 height 10
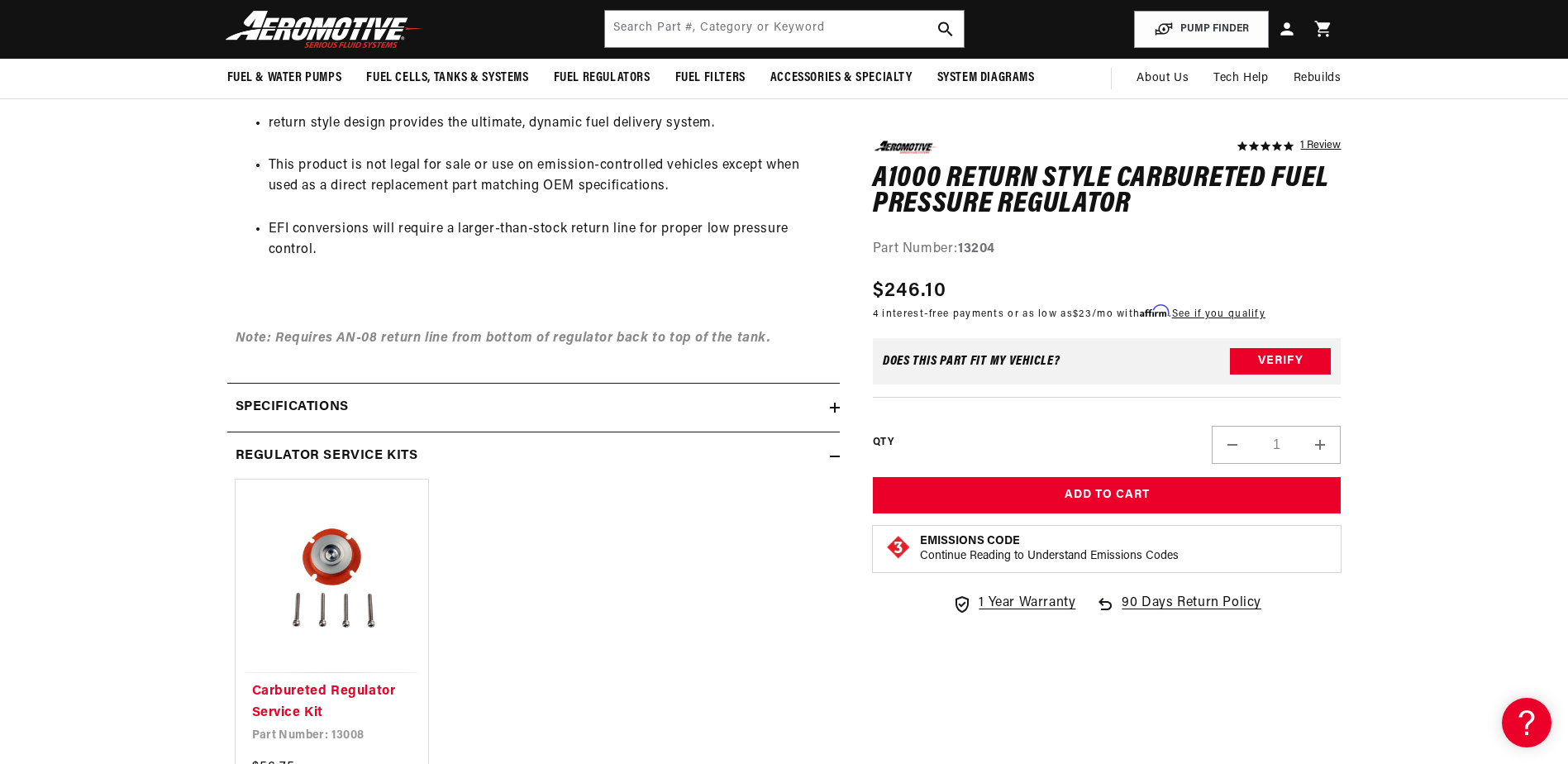
click at [836, 454] on icon at bounding box center [835, 456] width 10 height 10
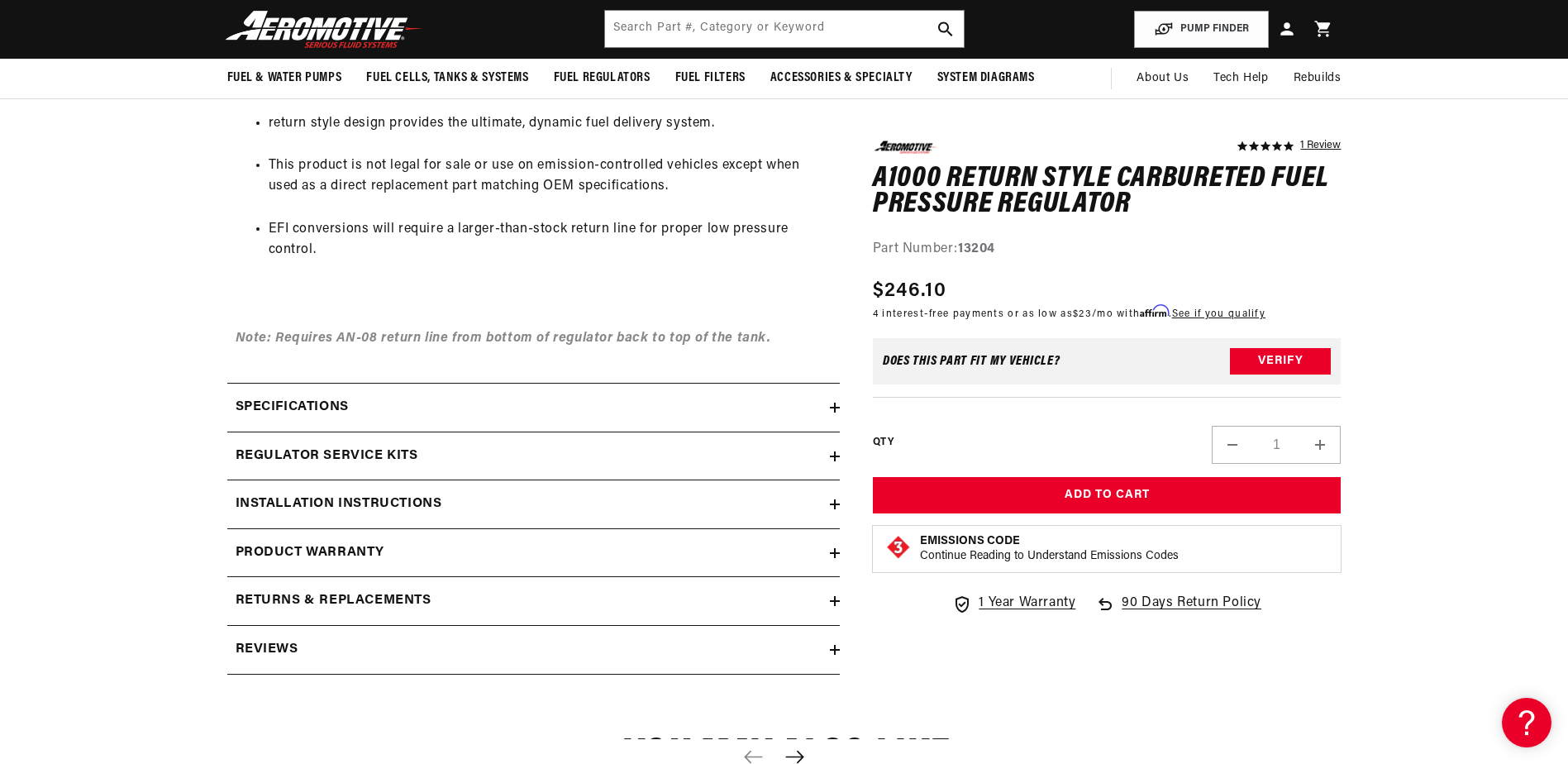
click at [838, 498] on summary "Installation Instructions" at bounding box center [533, 504] width 612 height 48
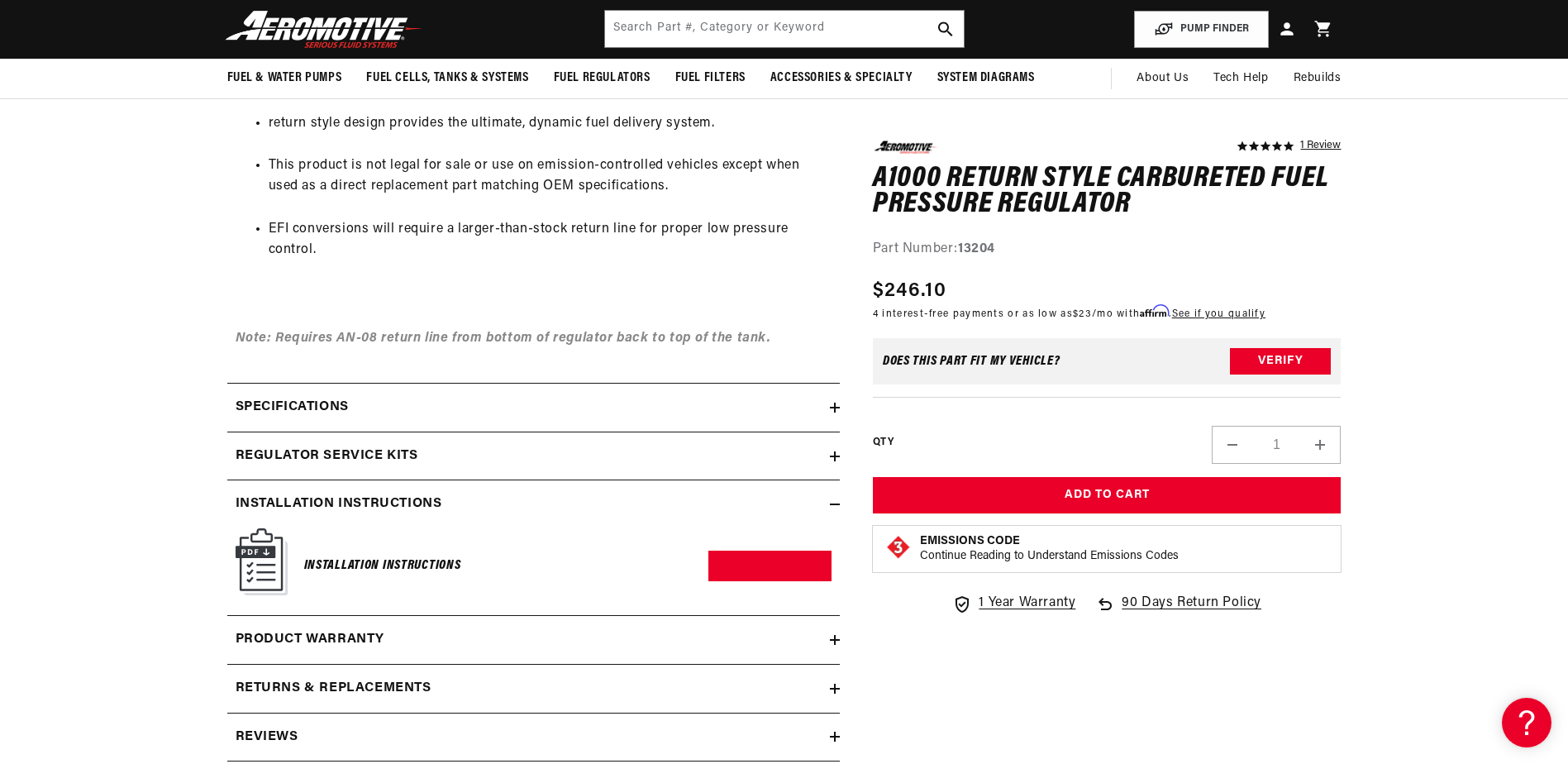
click at [838, 498] on summary "Installation Instructions" at bounding box center [533, 504] width 612 height 48
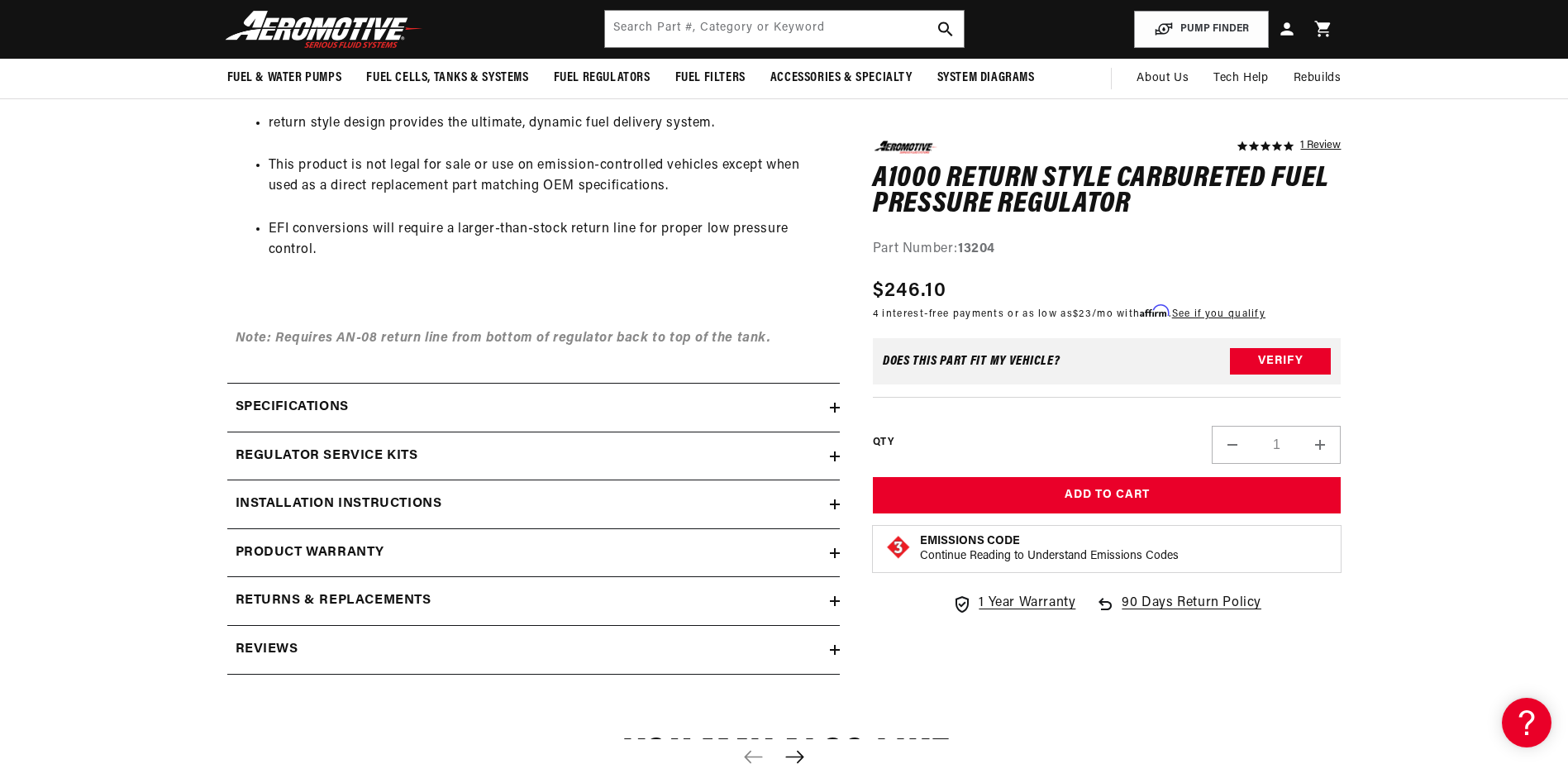
click at [314, 504] on h2 "Installation Instructions" at bounding box center [339, 505] width 207 height 22
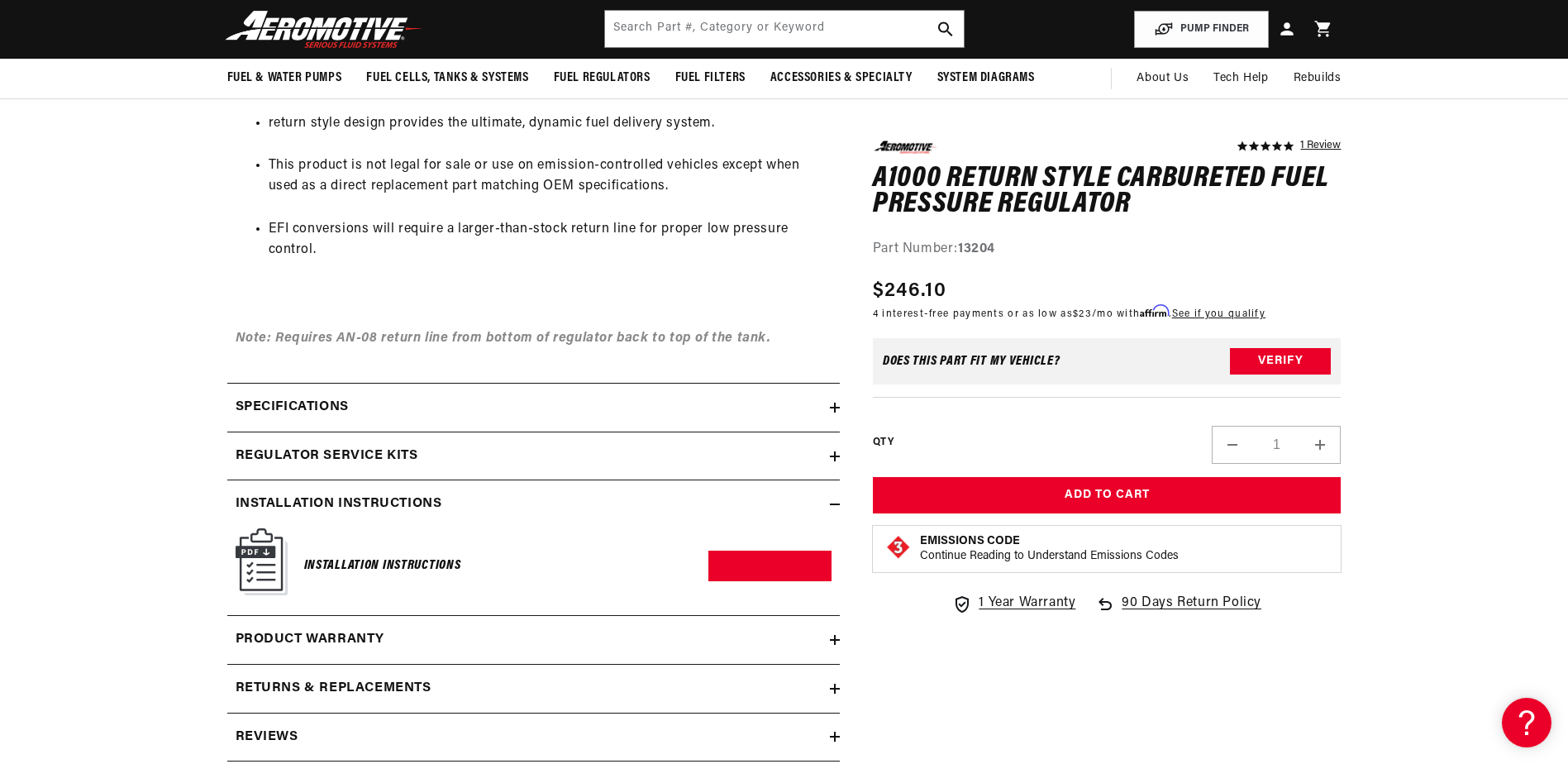
click at [276, 573] on img at bounding box center [262, 561] width 52 height 67
click at [752, 567] on link "Download PDF" at bounding box center [770, 566] width 123 height 31
